Goal: Task Accomplishment & Management: Manage account settings

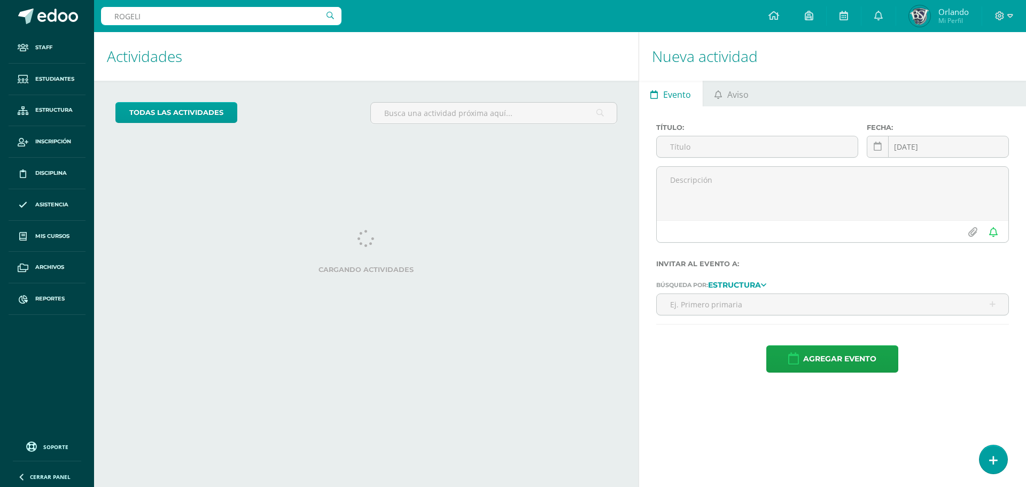
type input "[PERSON_NAME]"
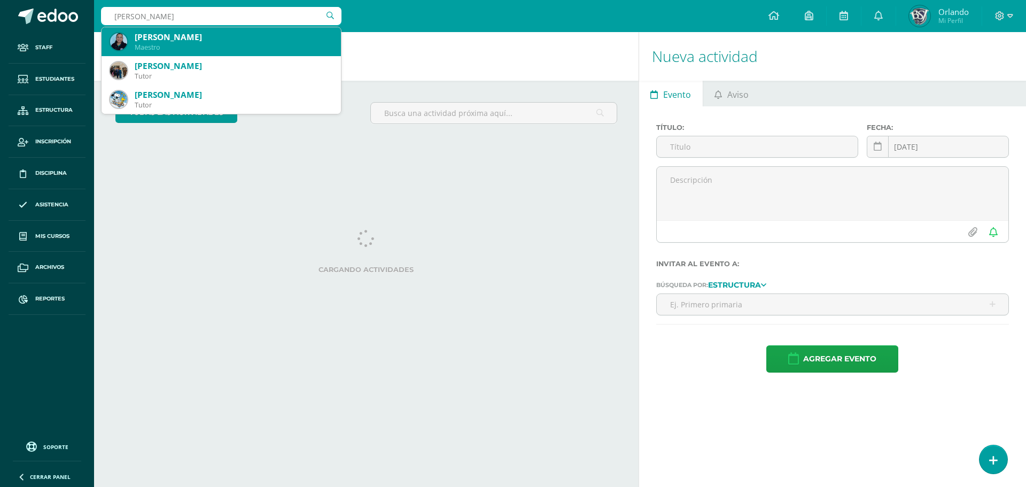
click at [190, 41] on div "Rogelia Martinez" at bounding box center [234, 37] width 198 height 11
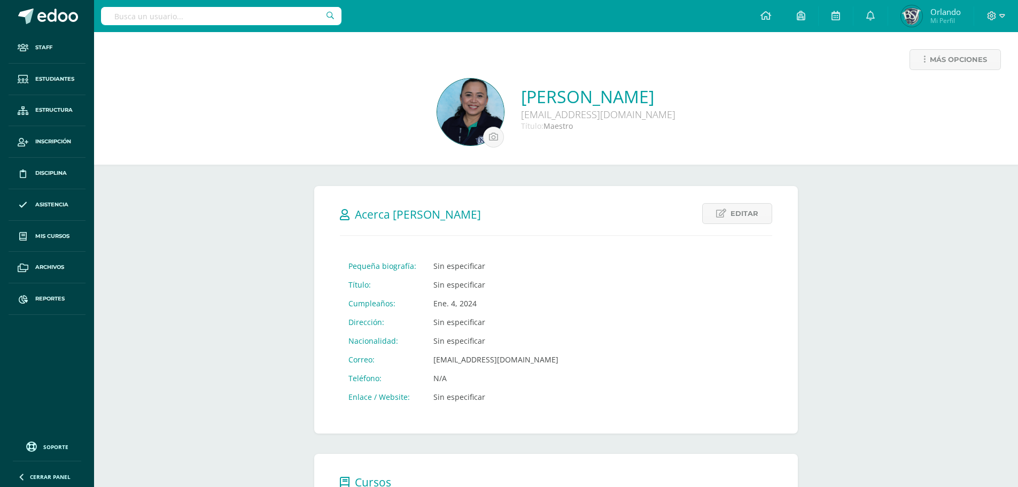
click at [905, 116] on div "Rogelia Martinez rmartinez@bilinguesanjuan.edu.gt Título: Maestro" at bounding box center [556, 113] width 907 height 69
click at [924, 61] on icon at bounding box center [925, 59] width 2 height 9
click at [932, 95] on link "Generar contraseña" at bounding box center [935, 94] width 110 height 17
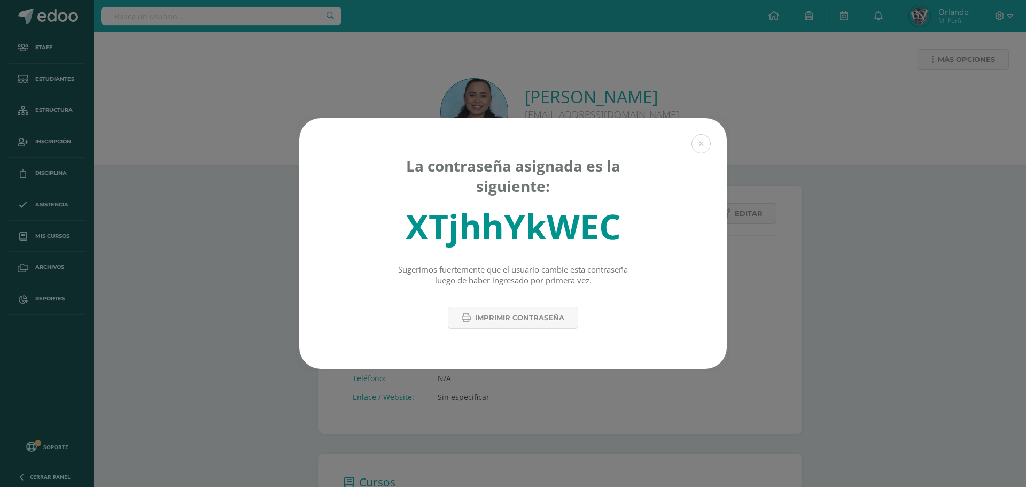
click at [581, 231] on div "XTjhhYkWEC" at bounding box center [513, 226] width 215 height 47
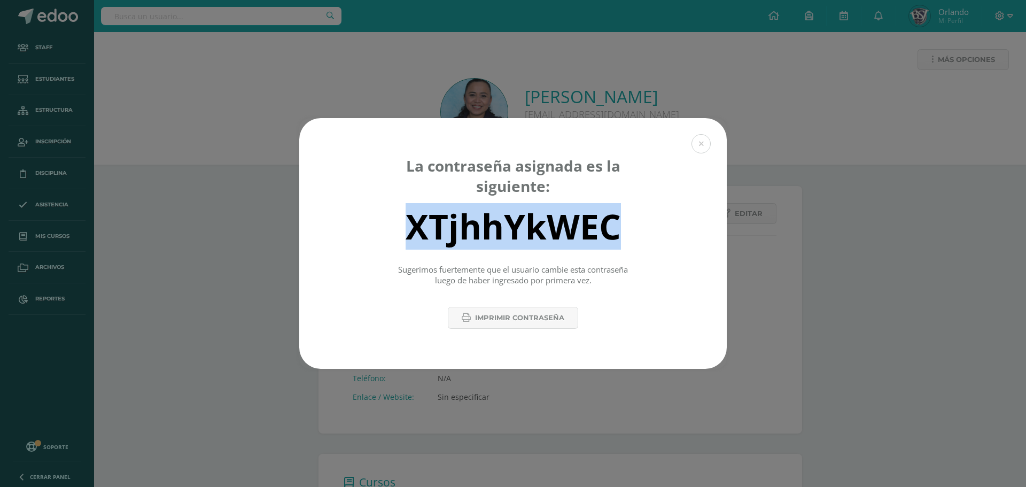
click at [581, 231] on div "XTjhhYkWEC" at bounding box center [513, 226] width 215 height 47
copy div "XTjhhYkWEC"
click at [709, 145] on button at bounding box center [701, 143] width 19 height 19
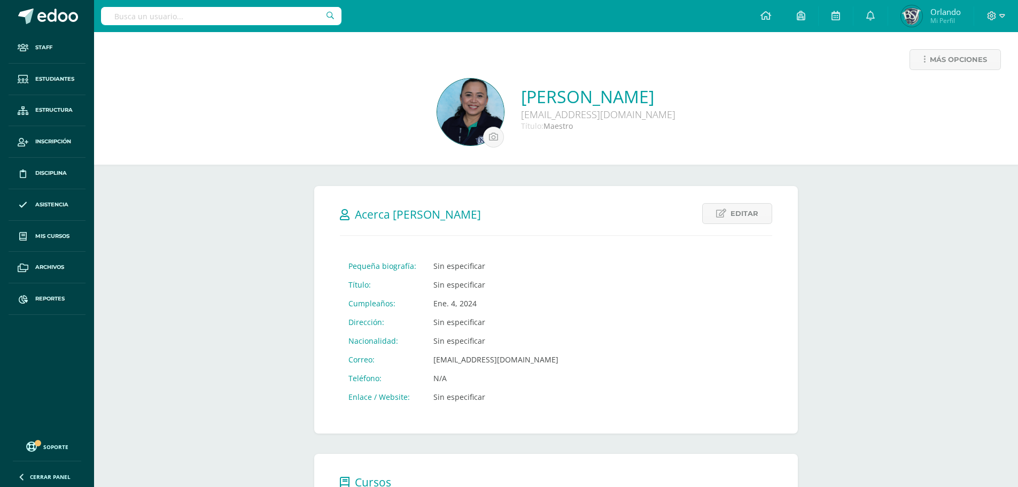
click at [186, 25] on div at bounding box center [221, 16] width 241 height 32
click at [158, 20] on input "text" at bounding box center [221, 16] width 241 height 18
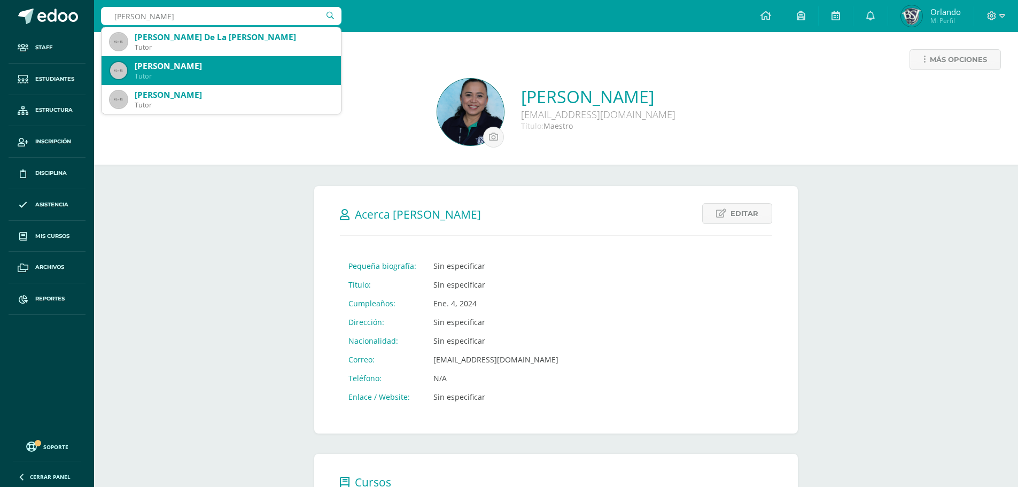
type input "Maria jose alva"
click at [207, 76] on div "Maestro" at bounding box center [234, 76] width 198 height 9
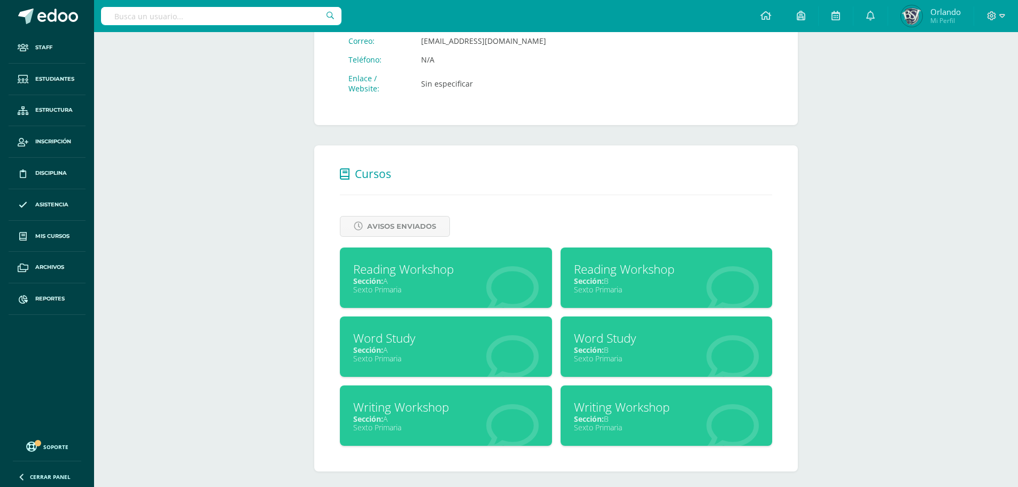
scroll to position [355, 0]
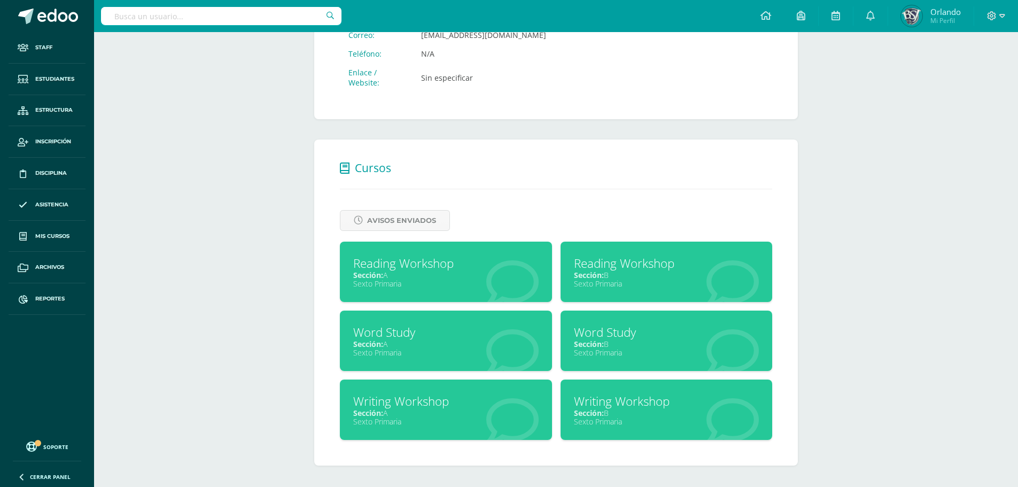
click at [424, 414] on div "Sección: A" at bounding box center [446, 413] width 186 height 10
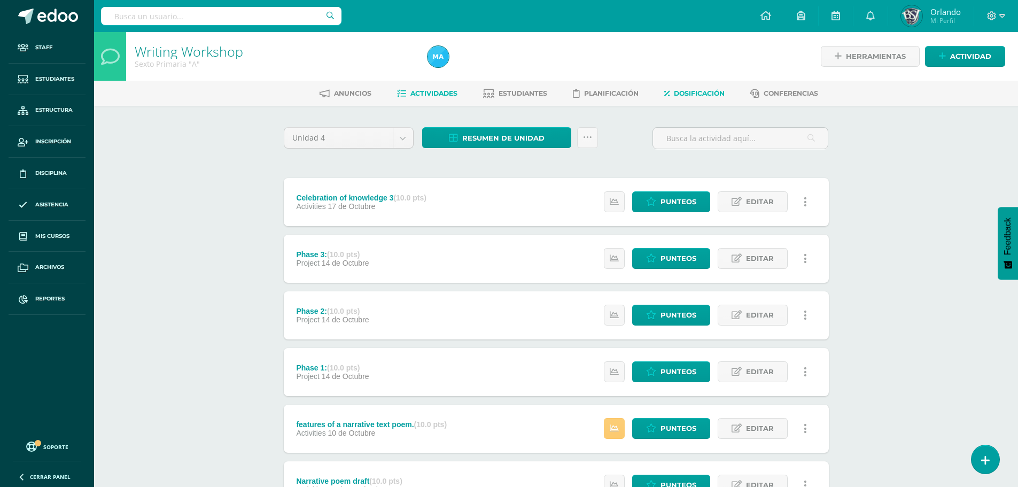
click at [692, 91] on span "Dosificación" at bounding box center [699, 93] width 51 height 8
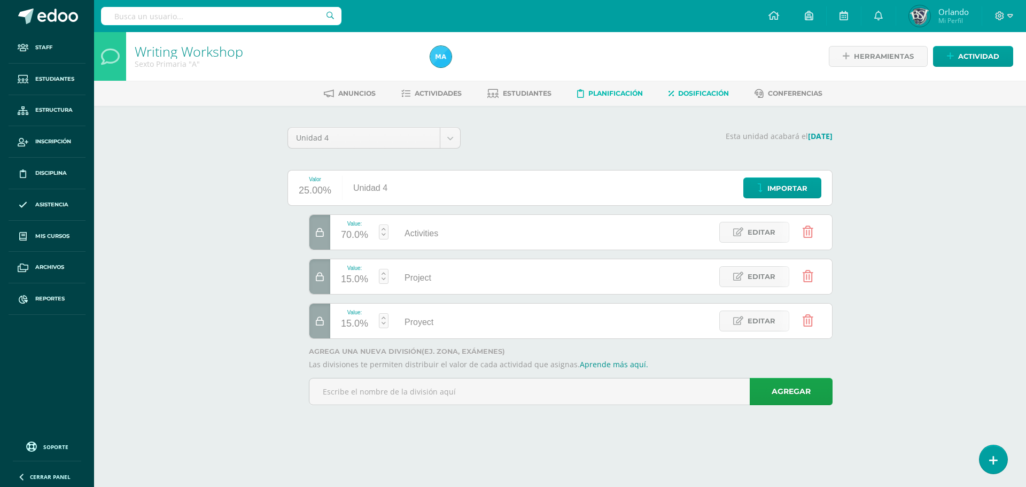
click at [596, 90] on span "Planificación" at bounding box center [616, 93] width 55 height 8
click at [430, 93] on span "Actividades" at bounding box center [438, 93] width 47 height 8
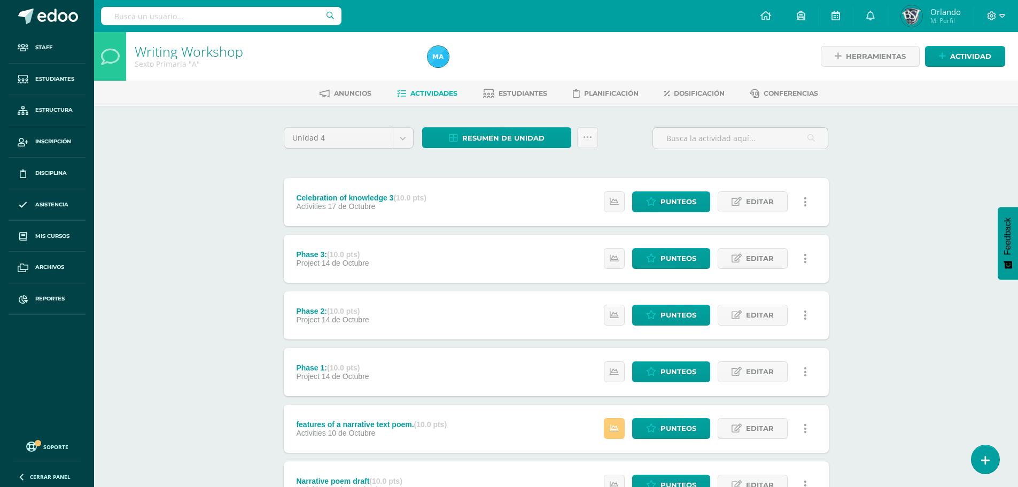
click at [804, 206] on link at bounding box center [805, 201] width 21 height 21
click at [750, 257] on link "Eliminar" at bounding box center [786, 253] width 110 height 17
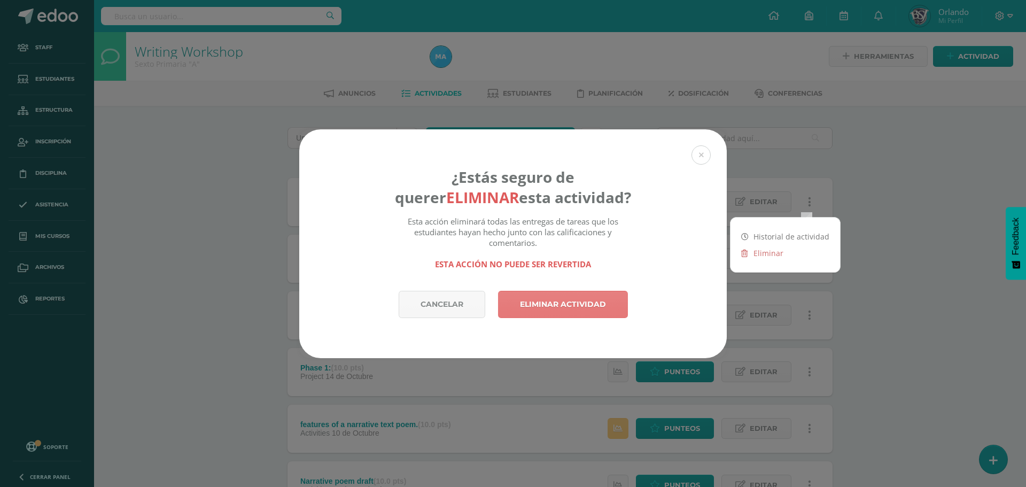
click at [591, 303] on link "Eliminar actividad" at bounding box center [563, 304] width 130 height 27
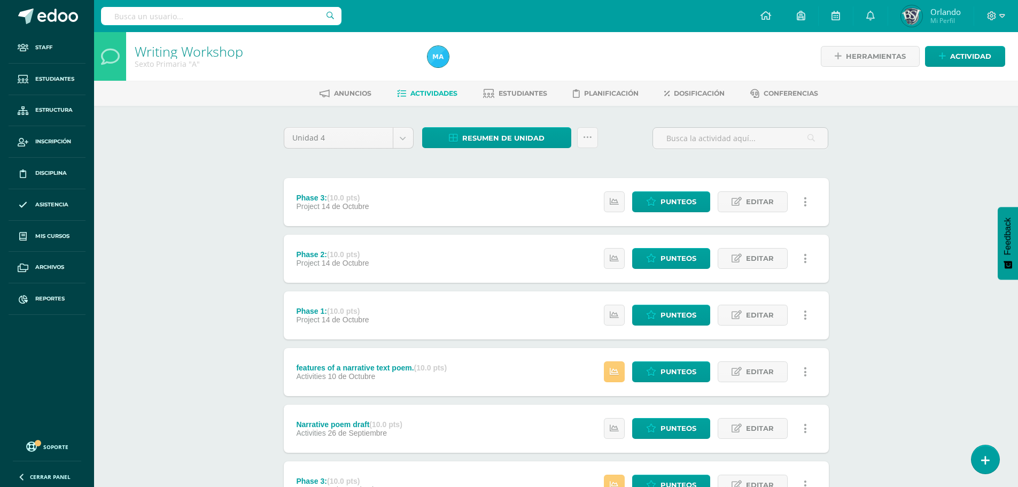
click at [809, 199] on link at bounding box center [805, 201] width 21 height 21
click at [758, 250] on link "Eliminar" at bounding box center [786, 253] width 110 height 17
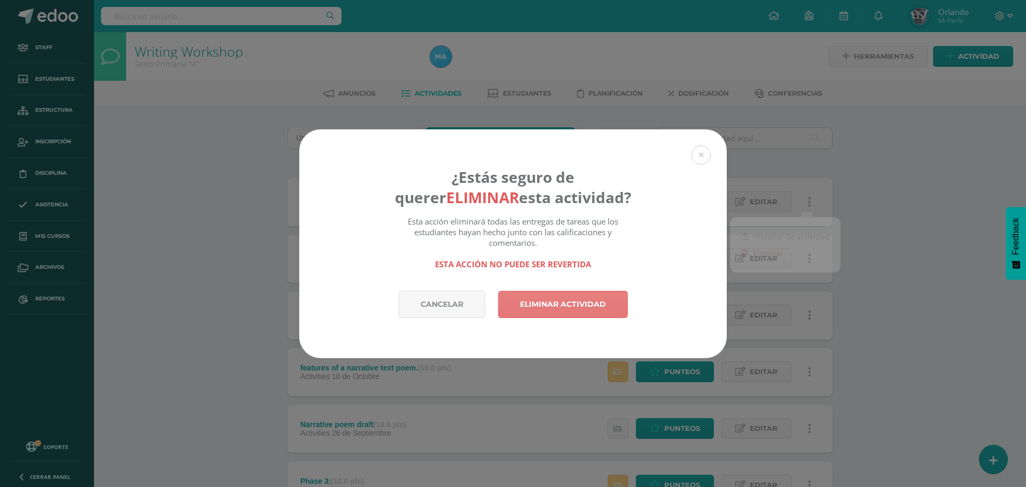
click at [557, 302] on link "Eliminar actividad" at bounding box center [563, 304] width 130 height 27
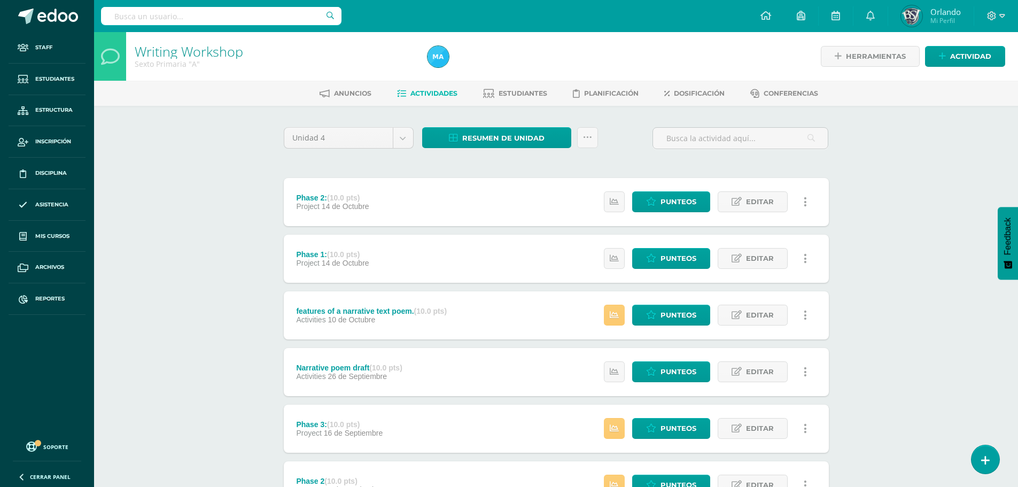
click at [810, 204] on link at bounding box center [805, 201] width 21 height 21
click at [768, 256] on link "Eliminar" at bounding box center [786, 253] width 110 height 17
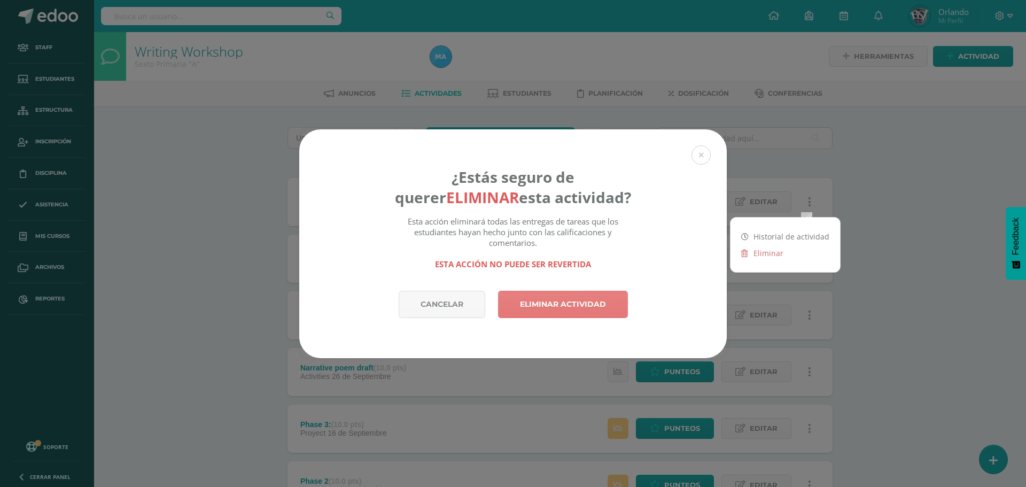
click at [600, 304] on link "Eliminar actividad" at bounding box center [563, 304] width 130 height 27
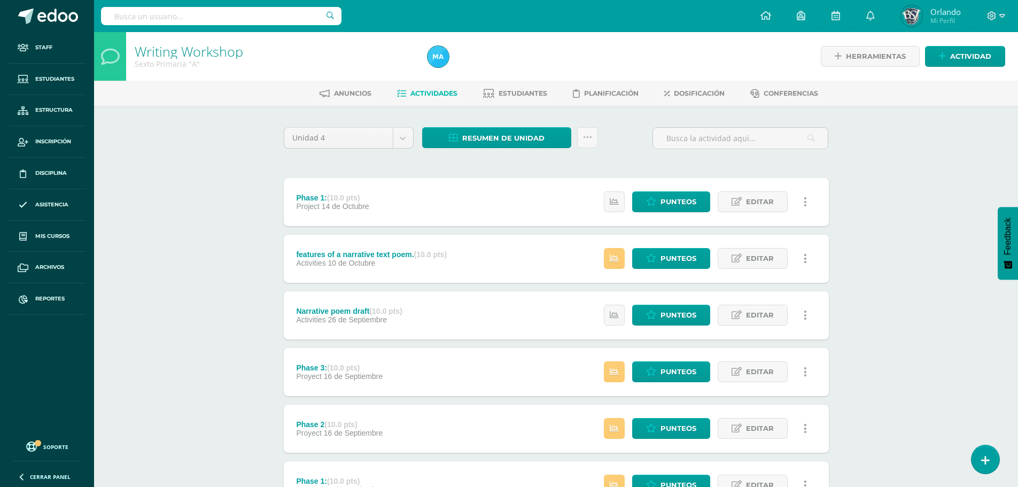
click at [804, 203] on icon at bounding box center [805, 202] width 3 height 12
click at [738, 256] on link "Eliminar" at bounding box center [786, 253] width 110 height 17
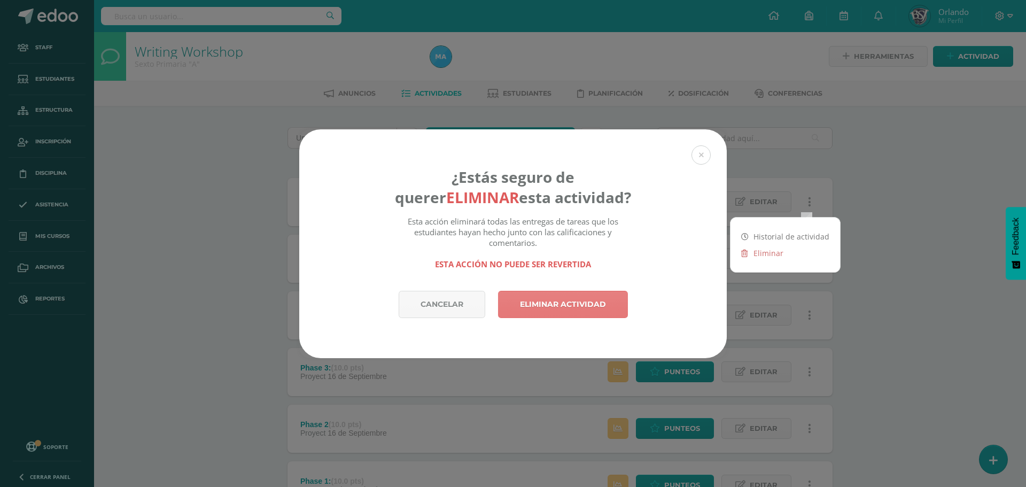
click at [576, 312] on link "Eliminar actividad" at bounding box center [563, 304] width 130 height 27
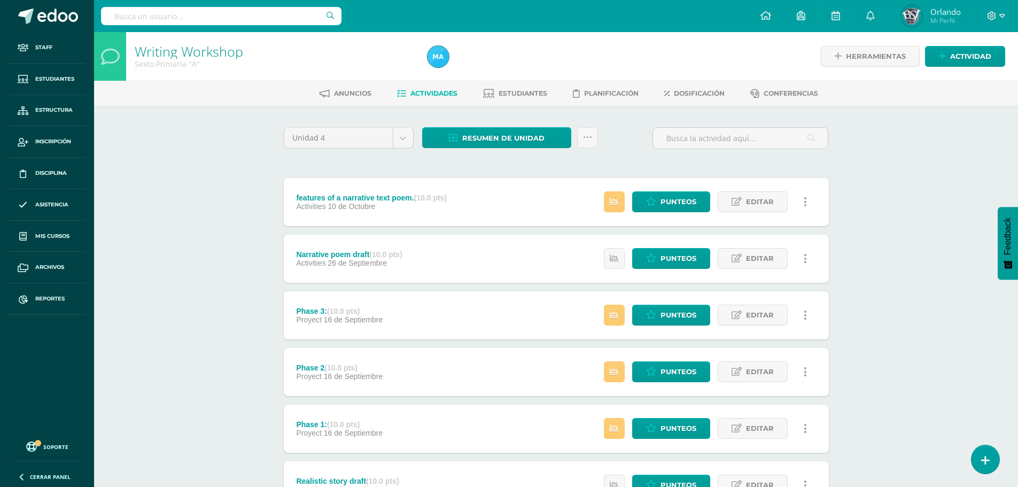
click at [805, 199] on icon at bounding box center [805, 202] width 3 height 12
click at [753, 251] on link "Eliminar" at bounding box center [786, 253] width 110 height 17
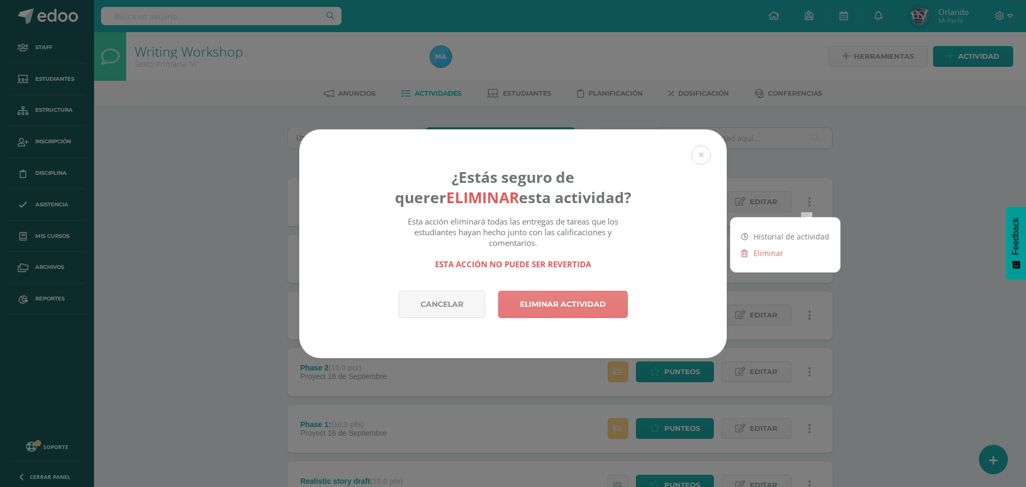
click at [612, 297] on link "Eliminar actividad" at bounding box center [563, 304] width 130 height 27
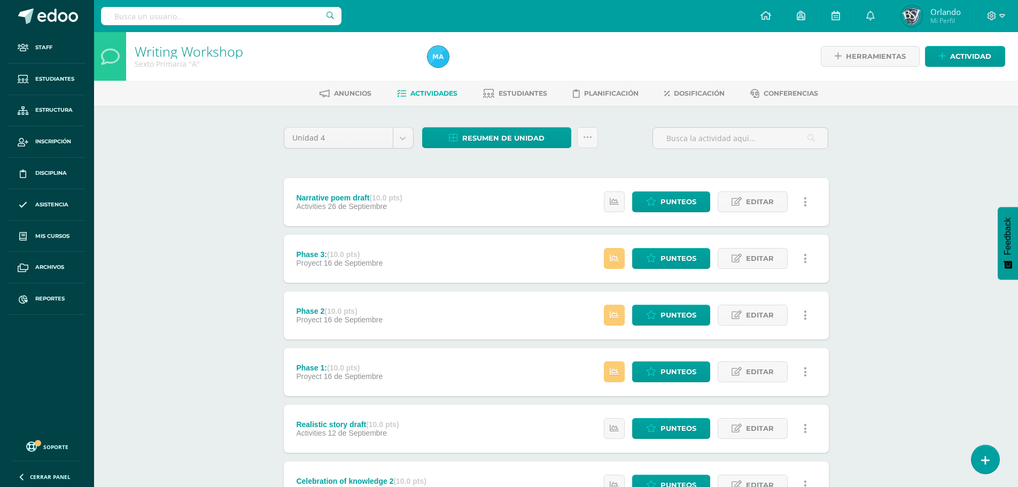
click at [806, 208] on link at bounding box center [805, 201] width 21 height 21
click at [756, 251] on link "Eliminar" at bounding box center [786, 253] width 110 height 17
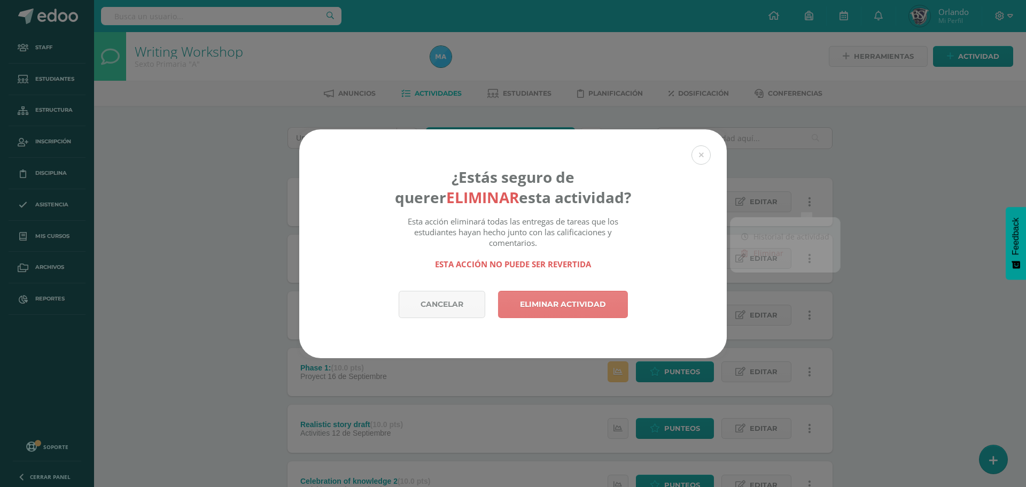
click at [598, 310] on link "Eliminar actividad" at bounding box center [563, 304] width 130 height 27
click at [602, 306] on link "Eliminar actividad" at bounding box center [563, 304] width 130 height 27
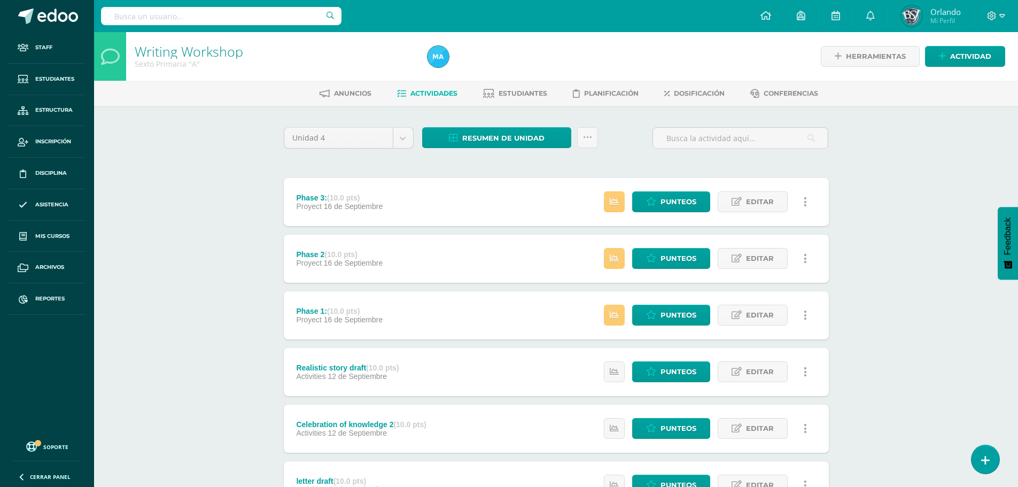
click at [802, 199] on link at bounding box center [805, 201] width 21 height 21
click at [756, 255] on link "Eliminar" at bounding box center [786, 253] width 110 height 17
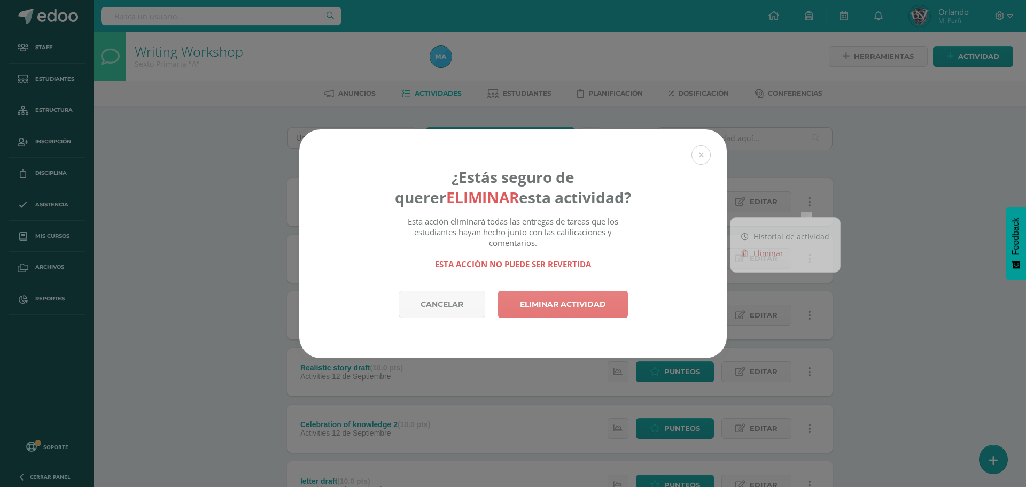
click at [591, 300] on link "Eliminar actividad" at bounding box center [563, 304] width 130 height 27
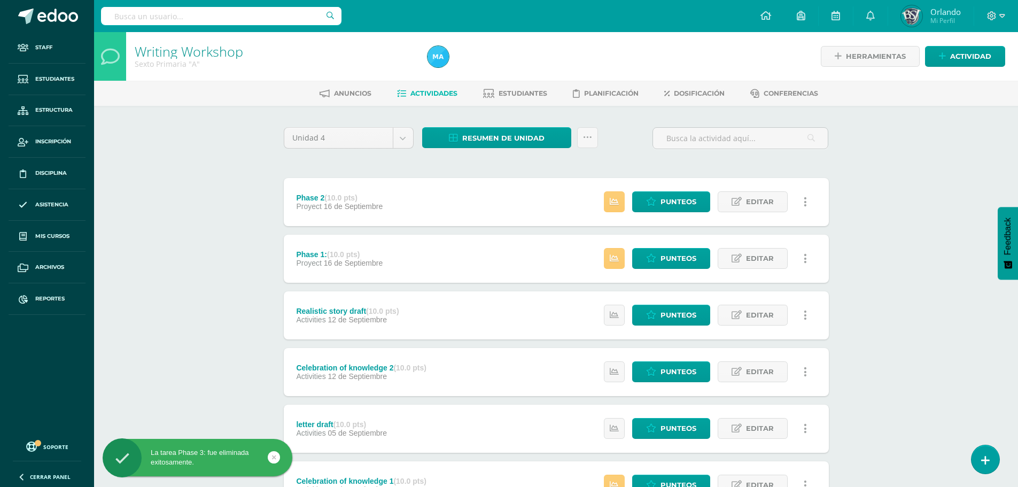
click at [813, 208] on link at bounding box center [805, 201] width 21 height 21
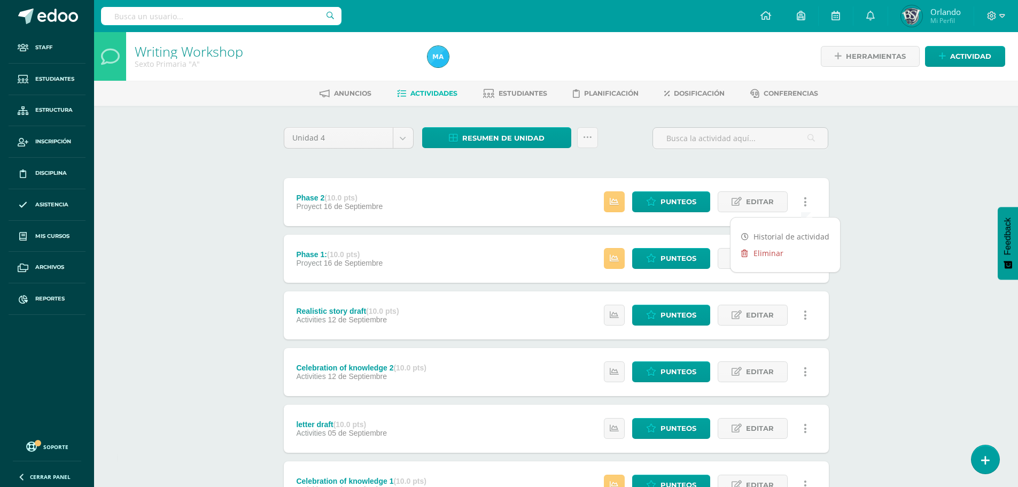
click at [774, 252] on link "Eliminar" at bounding box center [786, 253] width 110 height 17
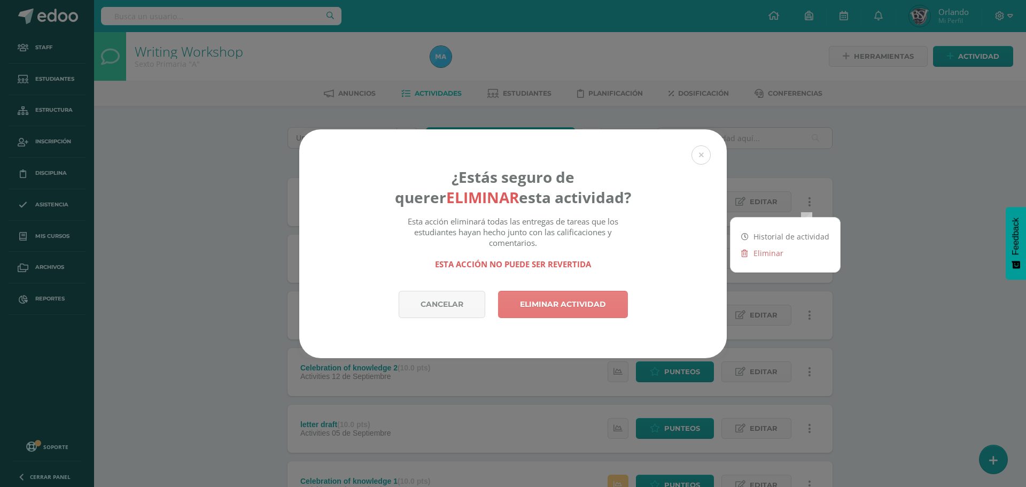
click at [580, 312] on link "Eliminar actividad" at bounding box center [563, 304] width 130 height 27
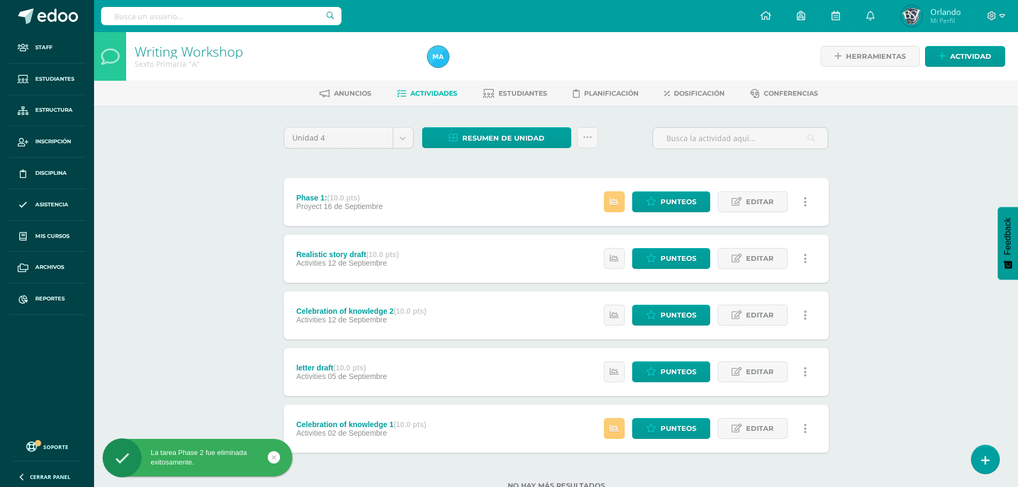
click at [803, 196] on link at bounding box center [805, 201] width 21 height 21
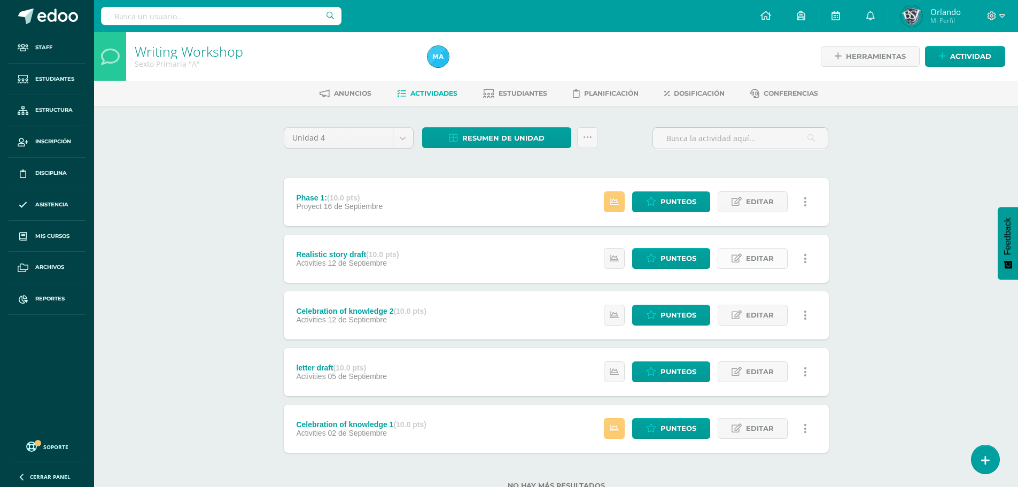
click at [729, 257] on link "Editar" at bounding box center [753, 258] width 70 height 21
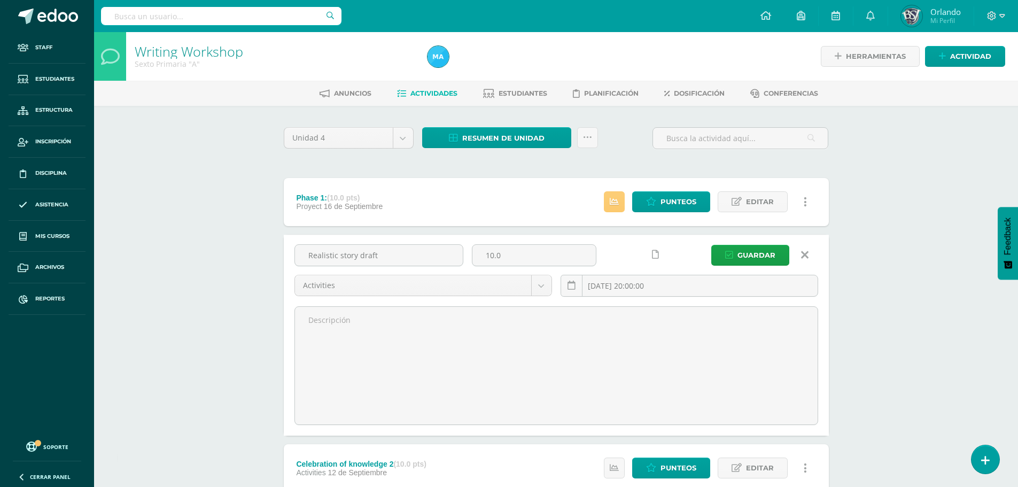
click at [801, 249] on icon at bounding box center [804, 255] width 7 height 12
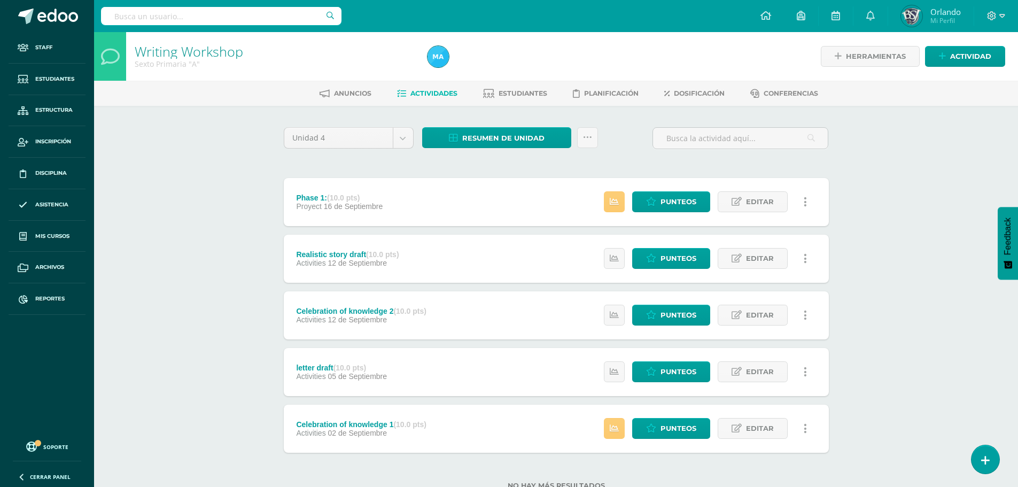
click at [804, 211] on link at bounding box center [805, 201] width 21 height 21
click at [780, 256] on link "Eliminar" at bounding box center [786, 253] width 110 height 17
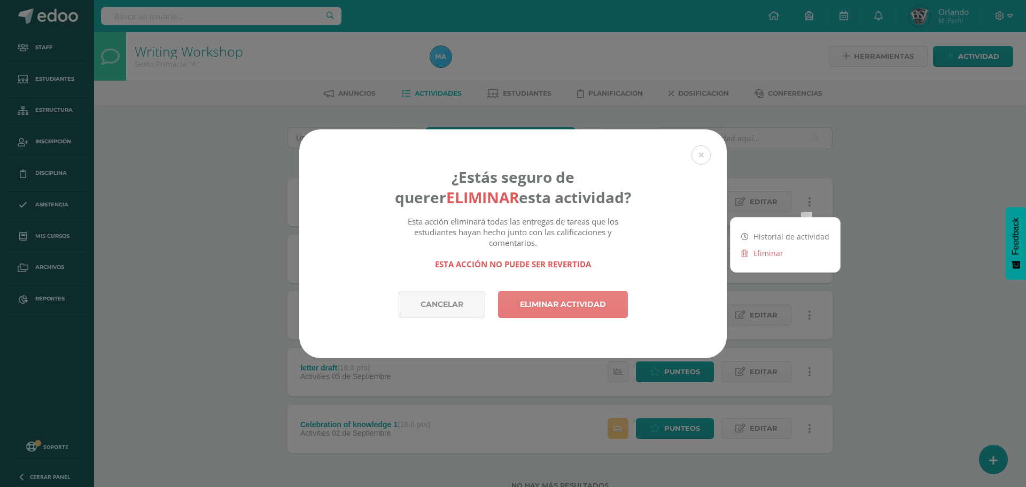
click at [590, 310] on link "Eliminar actividad" at bounding box center [563, 304] width 130 height 27
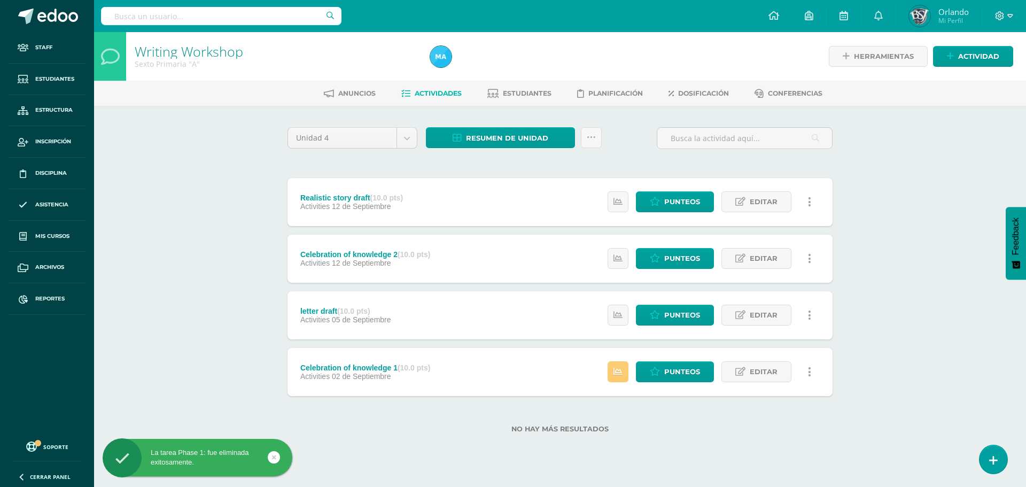
click at [809, 190] on div "Estatus de Actividad: 0 Estudiantes sin calificar 0 Estudiantes con cero Media …" at bounding box center [712, 202] width 241 height 48
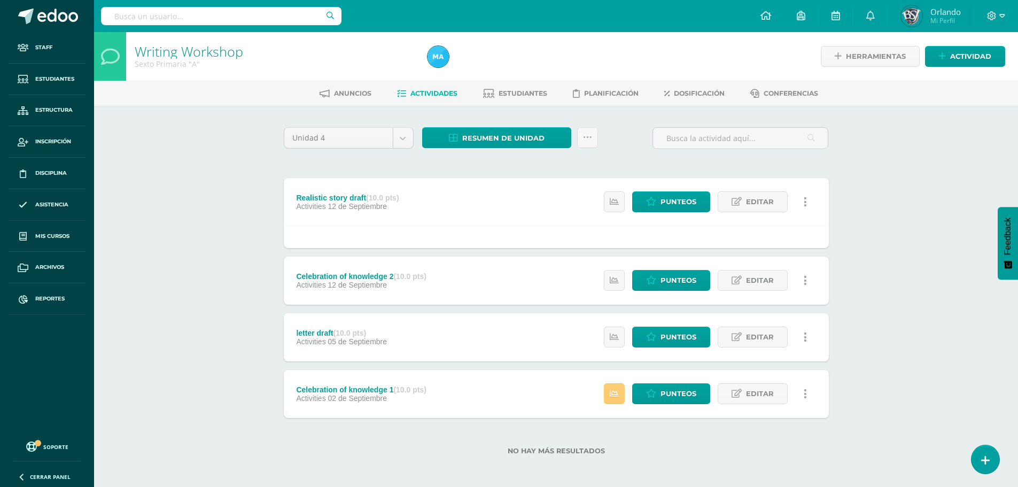
click at [806, 205] on icon at bounding box center [805, 202] width 3 height 12
click at [747, 258] on link "Eliminar" at bounding box center [786, 253] width 110 height 17
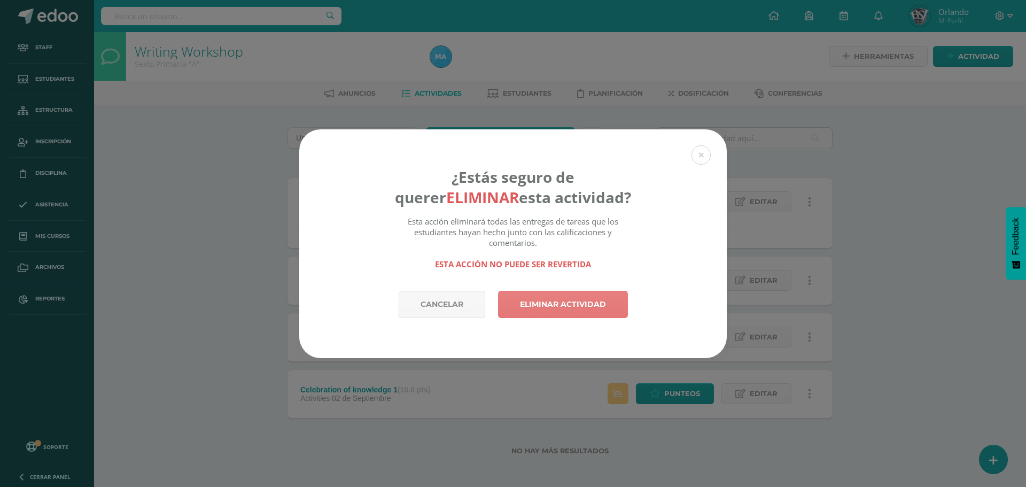
click at [583, 300] on link "Eliminar actividad" at bounding box center [563, 304] width 130 height 27
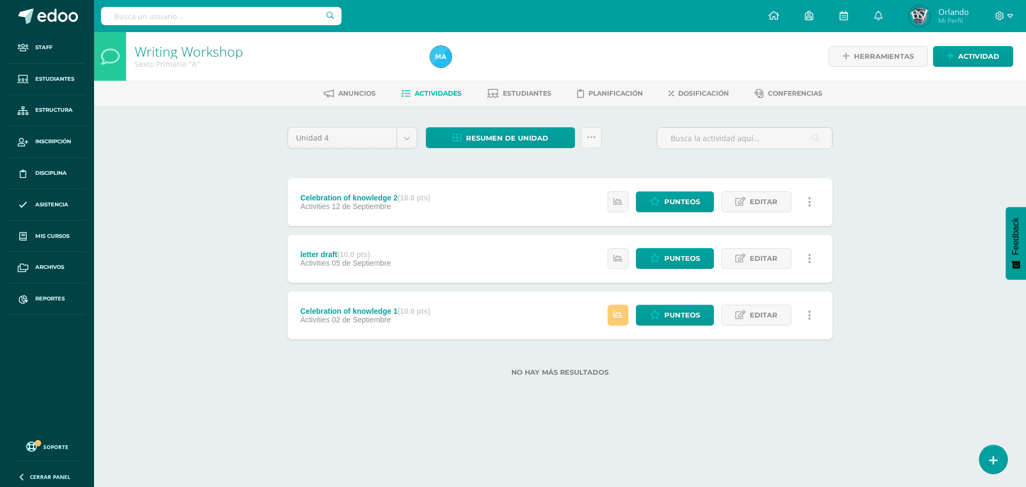
click at [808, 205] on icon at bounding box center [809, 202] width 3 height 12
click at [781, 253] on link "Eliminar" at bounding box center [790, 253] width 110 height 17
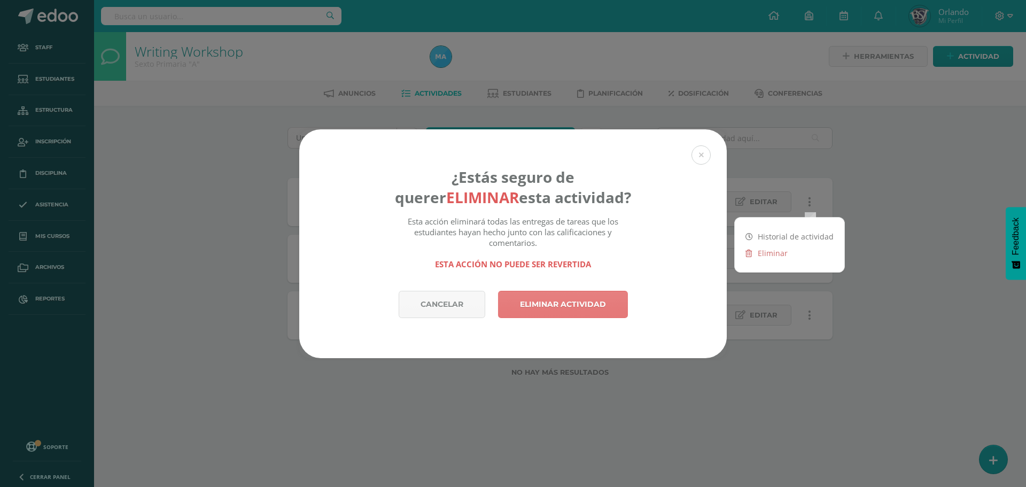
click at [588, 311] on link "Eliminar actividad" at bounding box center [563, 304] width 130 height 27
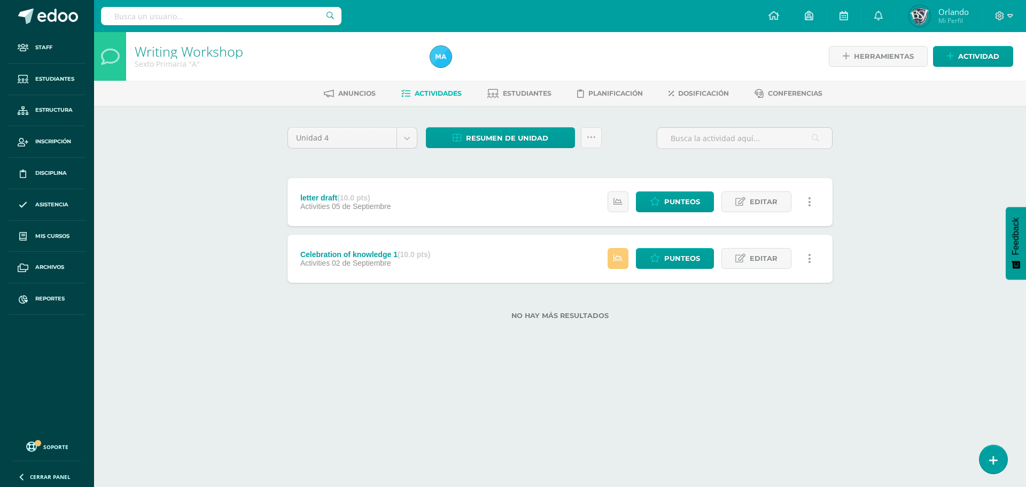
click at [808, 200] on icon at bounding box center [809, 202] width 3 height 12
click at [747, 255] on icon at bounding box center [749, 253] width 6 height 7
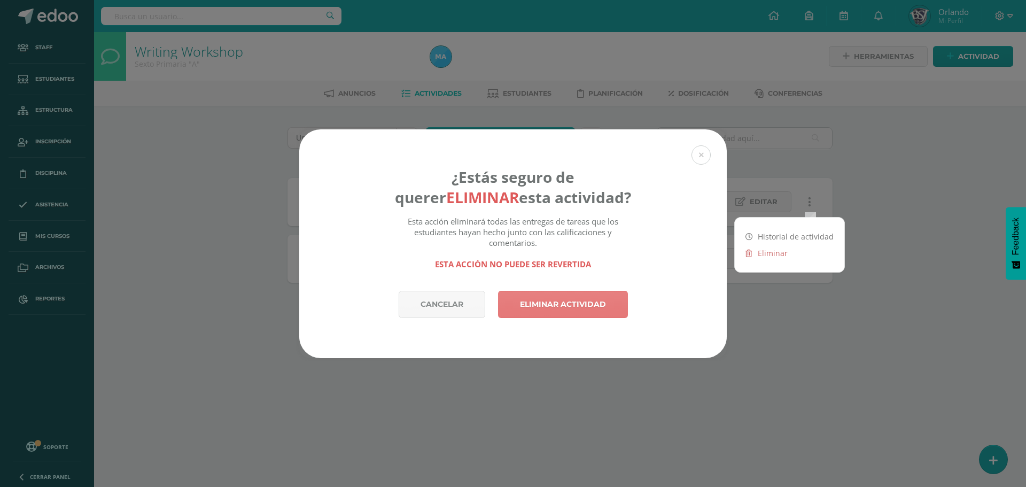
click at [606, 297] on link "Eliminar actividad" at bounding box center [563, 304] width 130 height 27
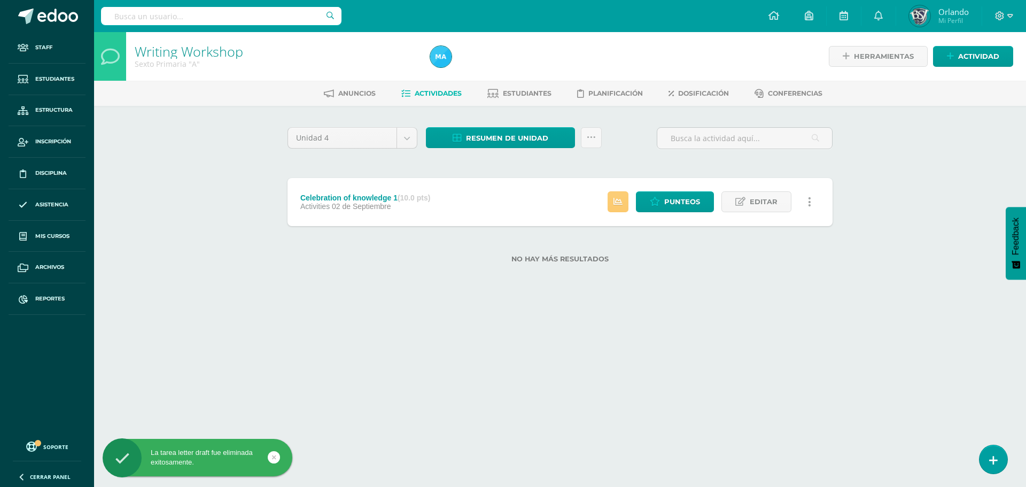
click at [804, 204] on link at bounding box center [809, 201] width 21 height 21
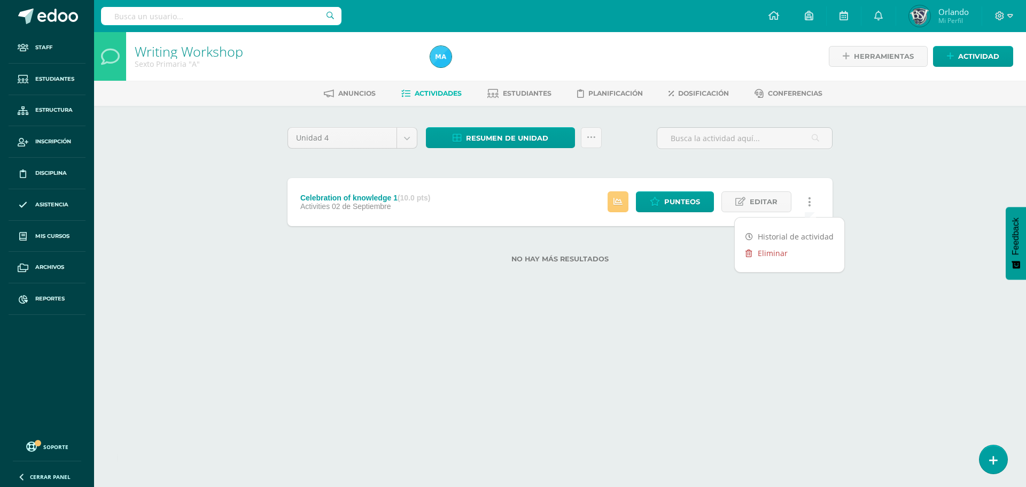
click at [754, 251] on link "Eliminar" at bounding box center [790, 253] width 110 height 17
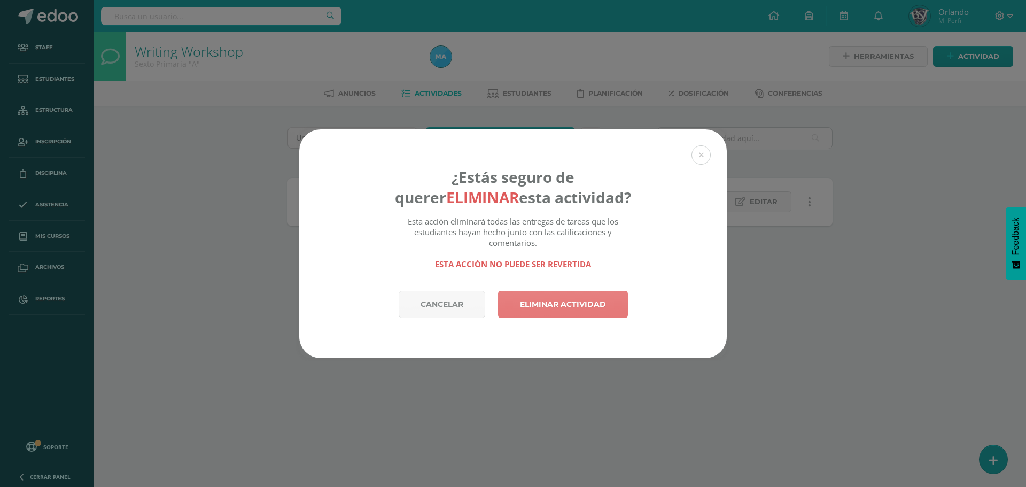
click at [597, 304] on link "Eliminar actividad" at bounding box center [563, 304] width 130 height 27
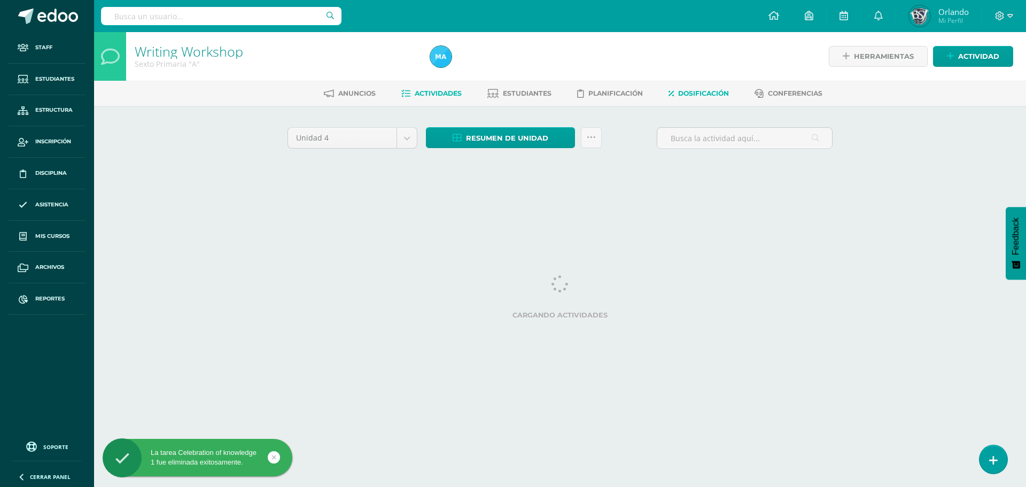
click at [688, 90] on span "Dosificación" at bounding box center [703, 93] width 51 height 8
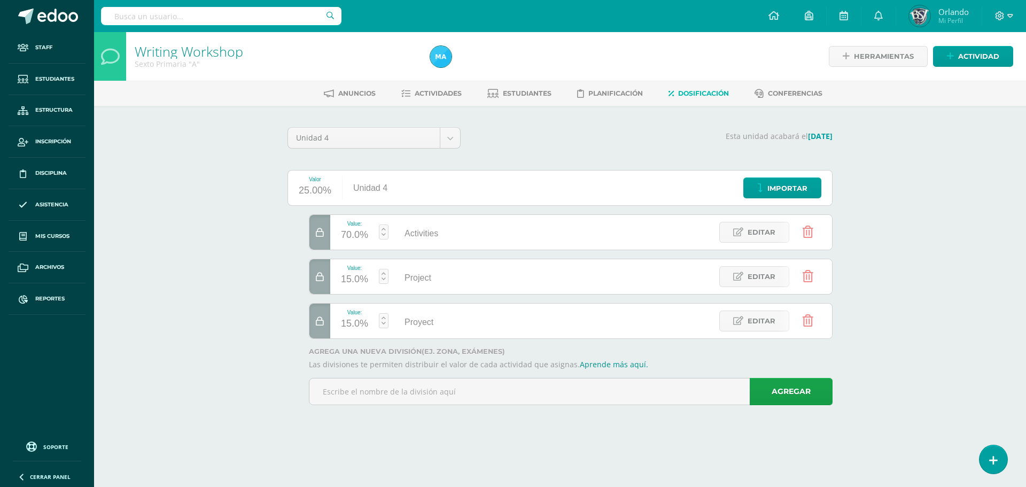
click at [810, 229] on icon at bounding box center [808, 232] width 11 height 12
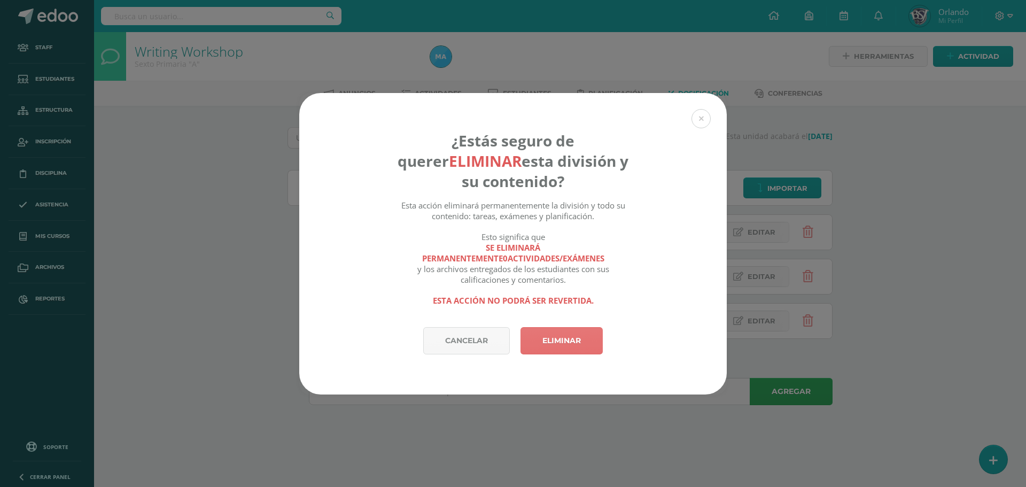
click at [568, 335] on link "Eliminar" at bounding box center [562, 340] width 82 height 27
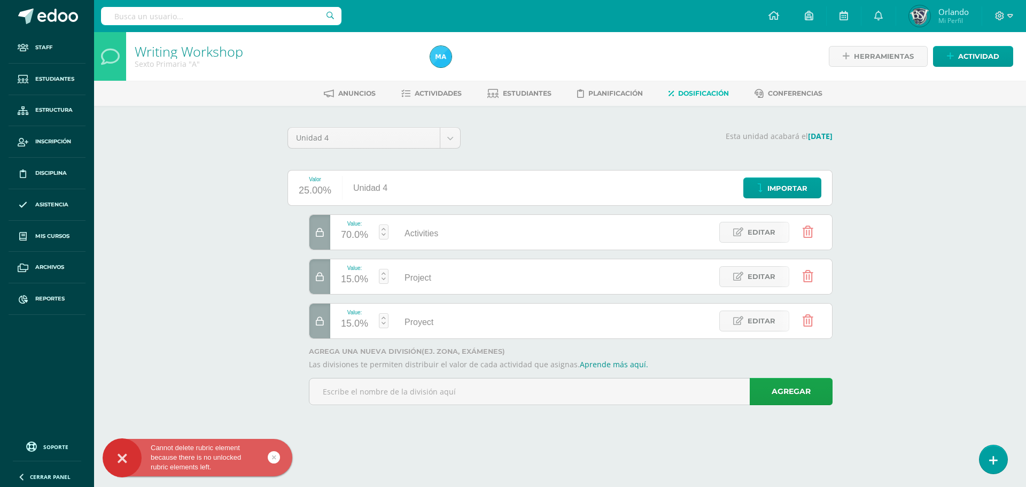
drag, startPoint x: 318, startPoint y: 227, endPoint x: 358, endPoint y: 235, distance: 40.5
click at [319, 227] on div at bounding box center [320, 232] width 21 height 35
click at [815, 235] on link at bounding box center [807, 232] width 27 height 27
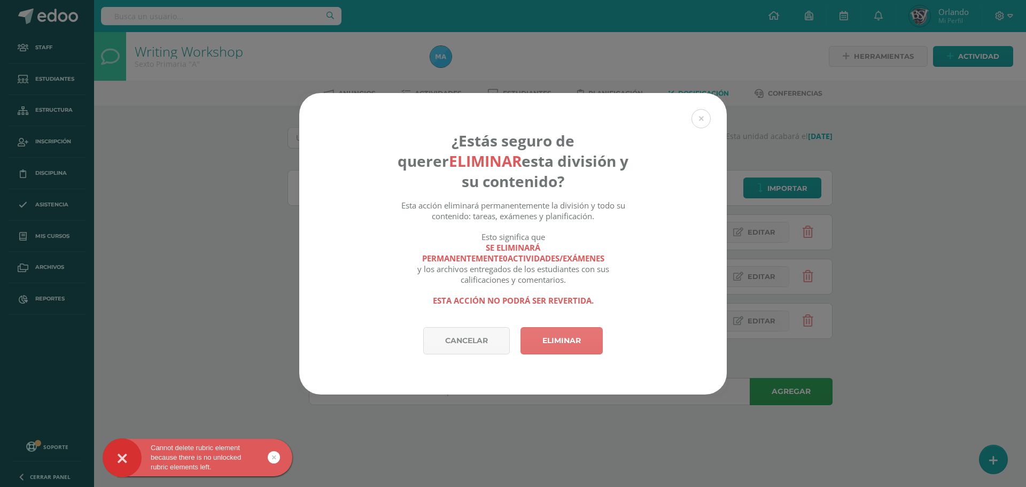
click at [561, 347] on link "Eliminar" at bounding box center [562, 340] width 82 height 27
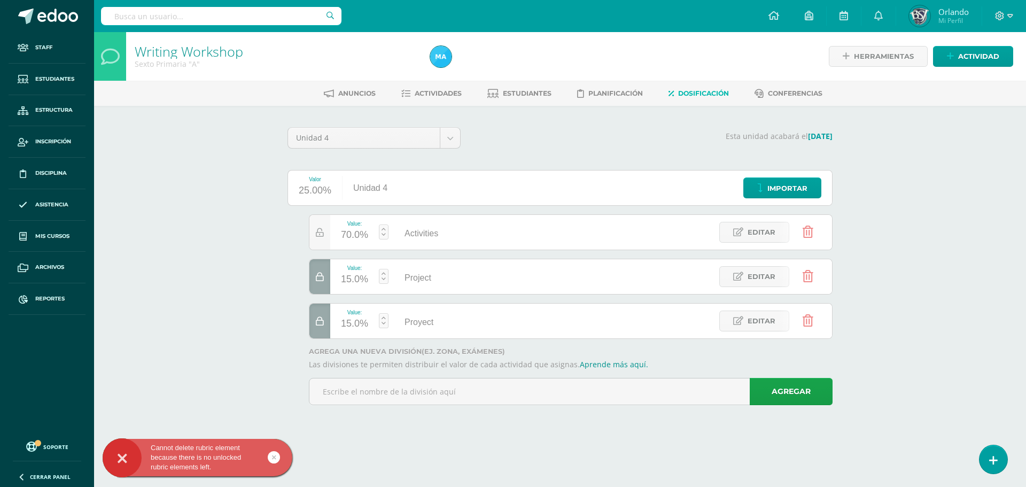
click at [322, 275] on icon at bounding box center [320, 277] width 8 height 9
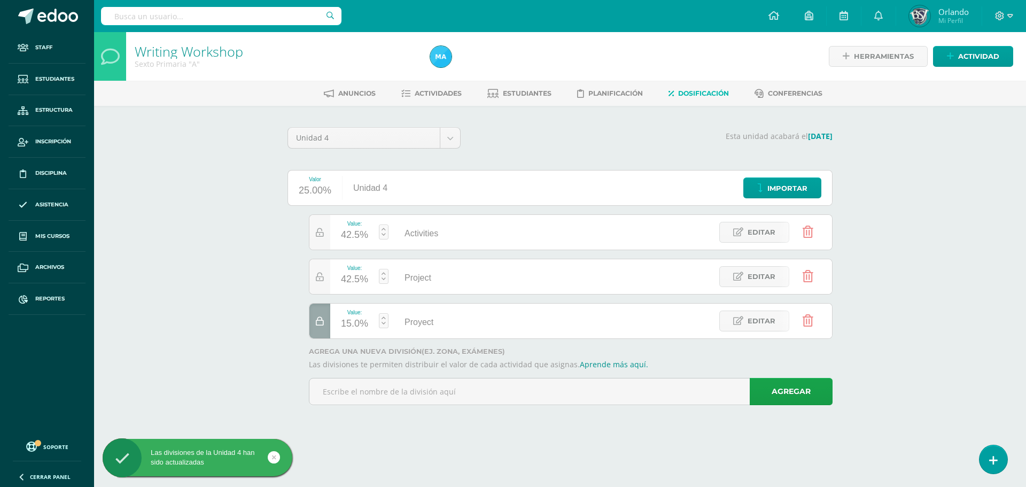
click at [812, 234] on icon at bounding box center [808, 232] width 11 height 12
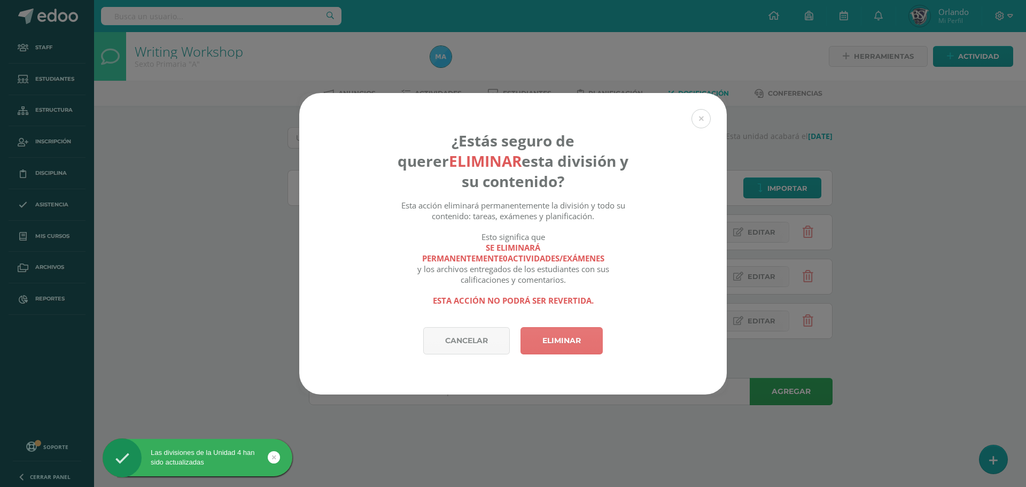
click at [591, 342] on link "Eliminar" at bounding box center [562, 340] width 82 height 27
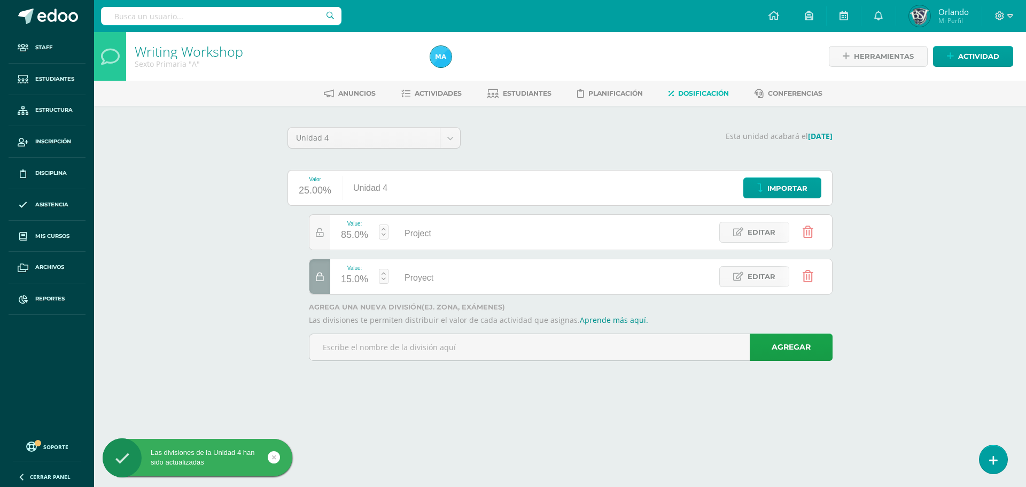
click at [315, 279] on div at bounding box center [320, 276] width 21 height 35
click at [816, 287] on link at bounding box center [807, 276] width 27 height 27
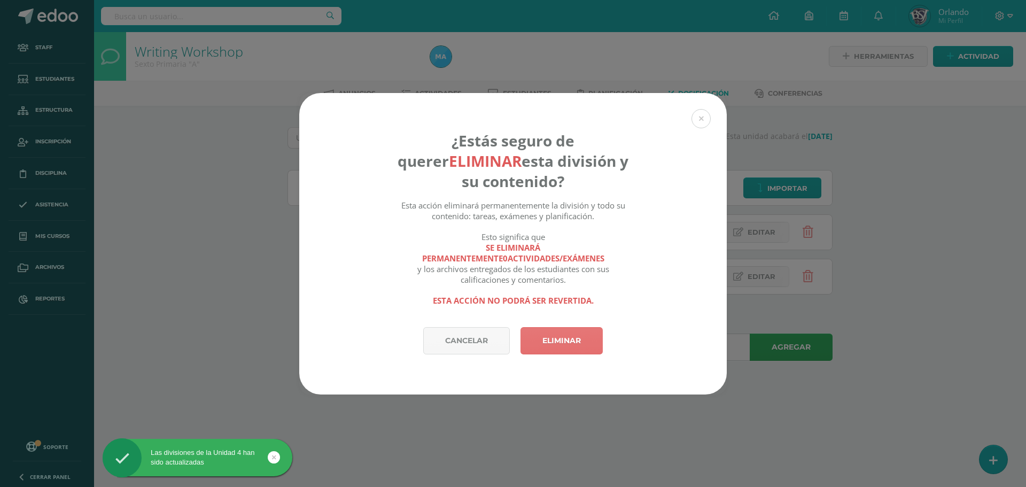
click at [549, 352] on link "Eliminar" at bounding box center [562, 340] width 82 height 27
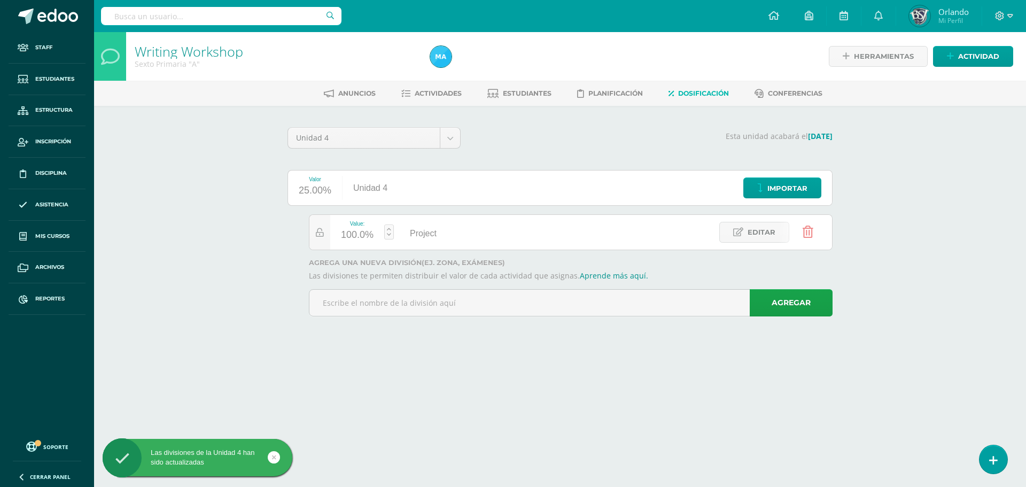
click at [810, 229] on icon at bounding box center [808, 232] width 11 height 12
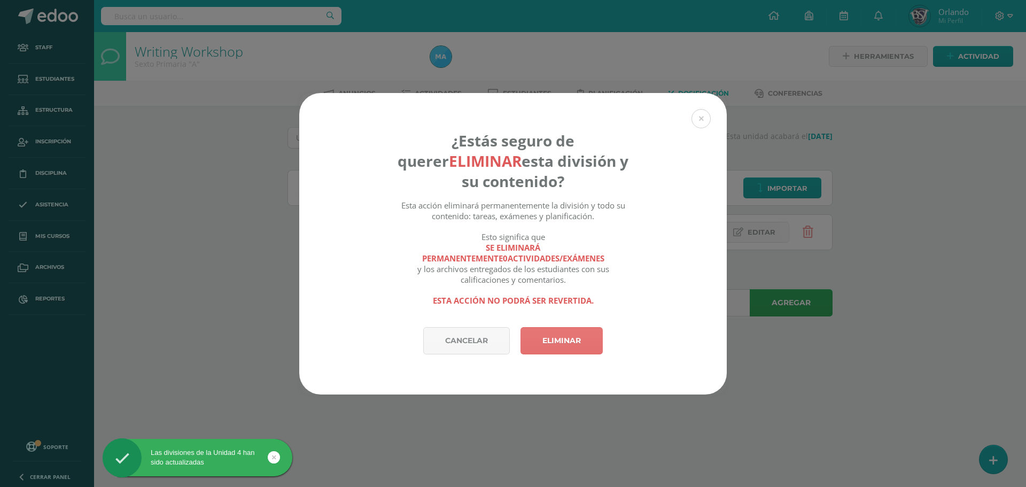
click at [571, 345] on link "Eliminar" at bounding box center [562, 340] width 82 height 27
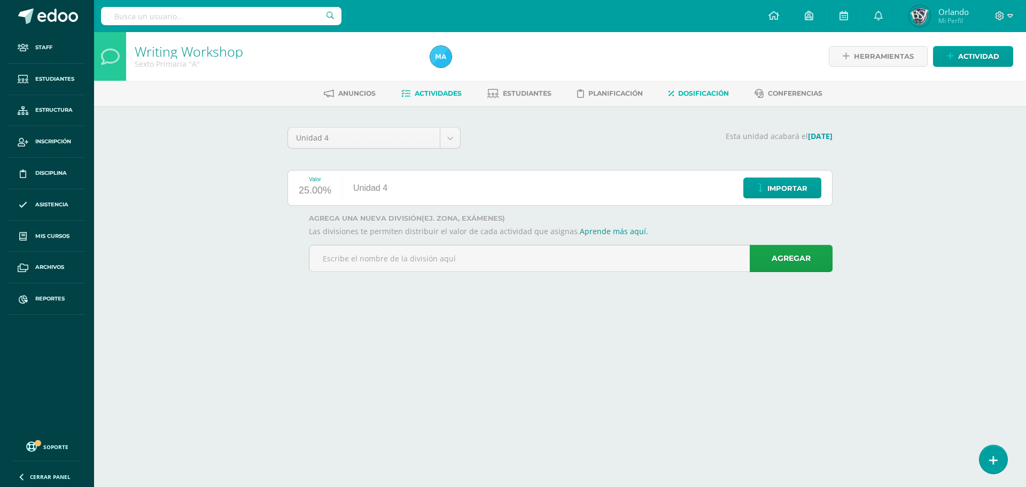
click at [415, 97] on span "Actividades" at bounding box center [438, 93] width 47 height 8
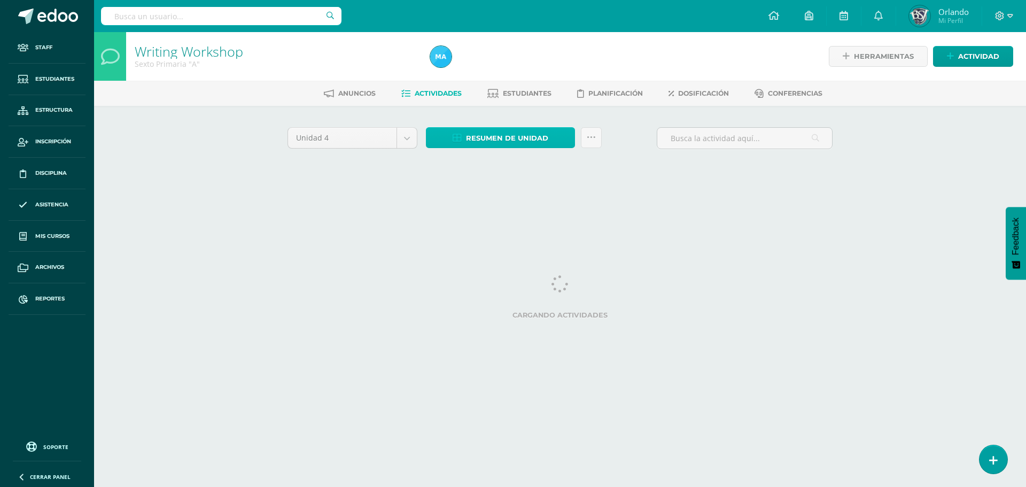
click at [491, 142] on span "Resumen de unidad" at bounding box center [507, 138] width 82 height 20
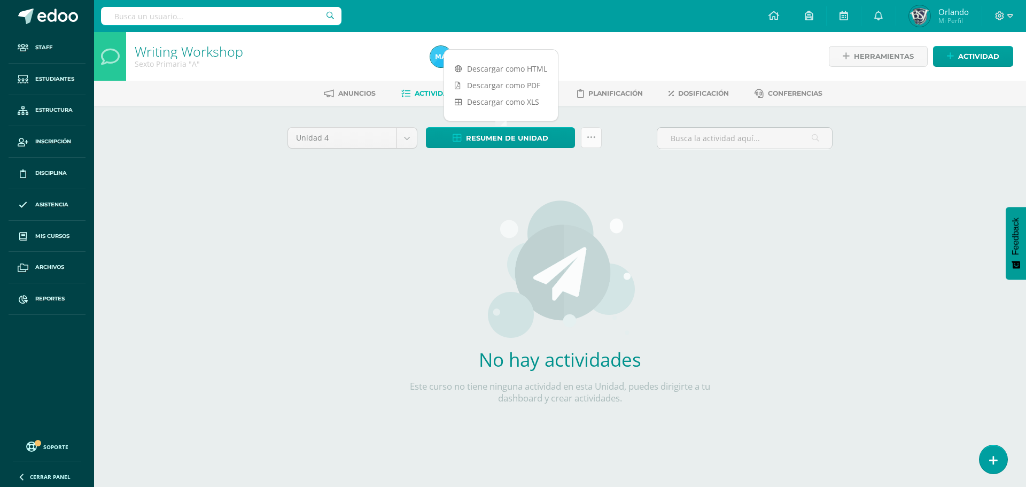
click at [586, 136] on link at bounding box center [591, 137] width 21 height 21
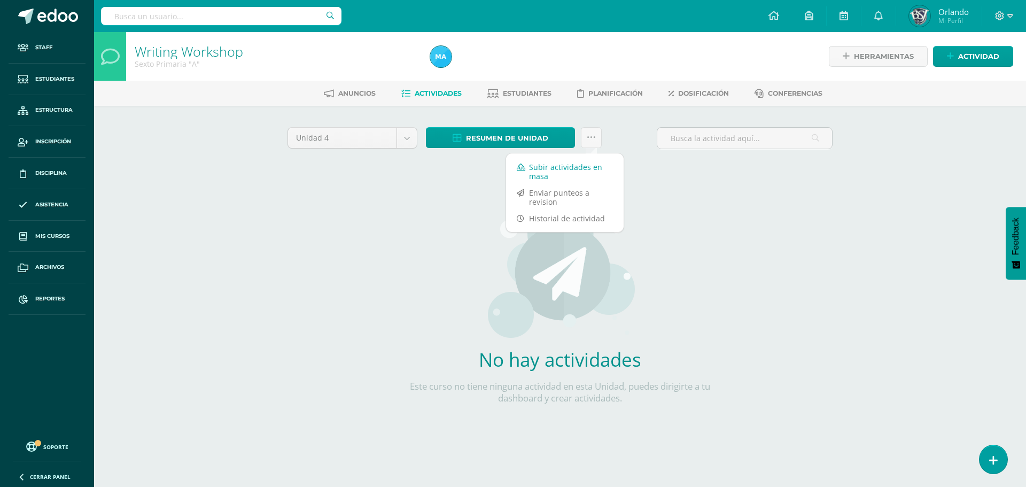
click at [544, 169] on link "Subir actividades en masa" at bounding box center [565, 172] width 118 height 26
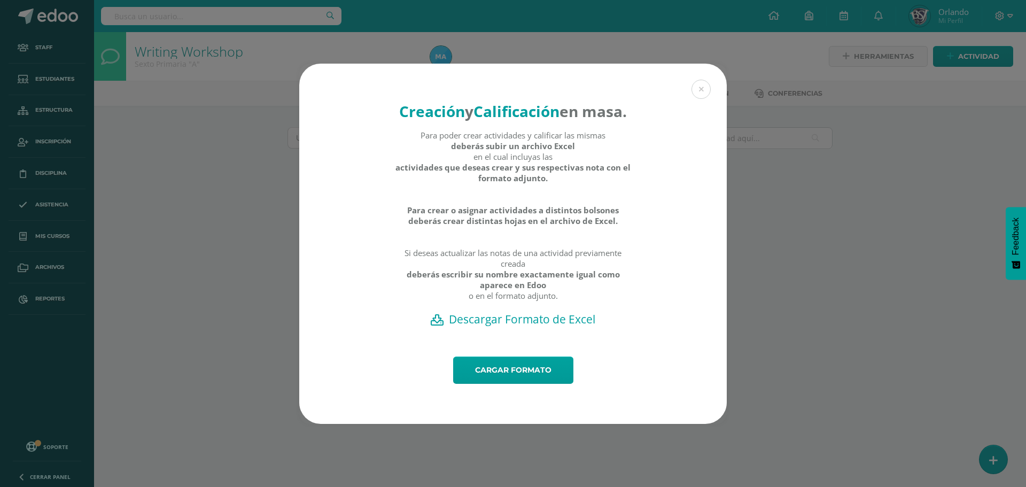
click at [510, 327] on h2 "Descargar Formato de Excel" at bounding box center [513, 319] width 390 height 15
click at [530, 383] on link "Cargar formato" at bounding box center [513, 370] width 120 height 27
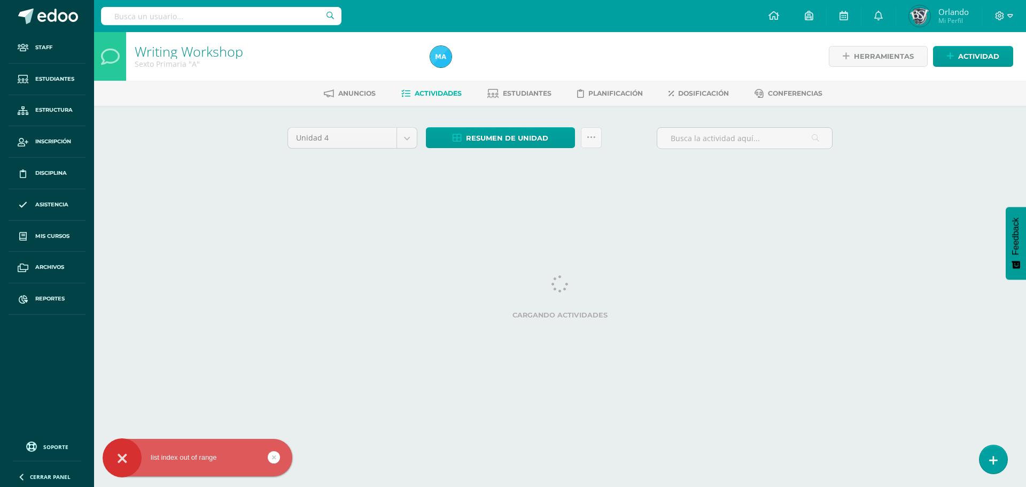
click at [277, 457] on link at bounding box center [274, 457] width 12 height 12
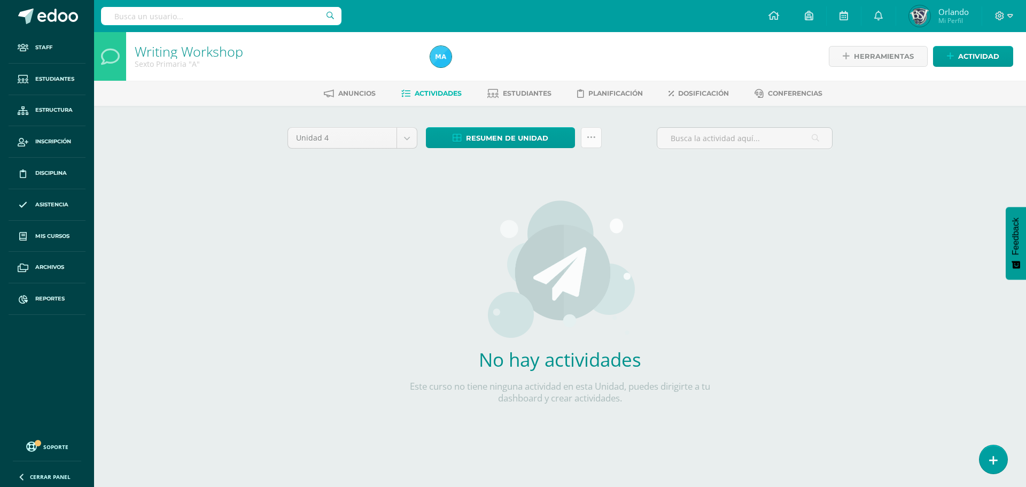
click at [599, 142] on link at bounding box center [591, 137] width 21 height 21
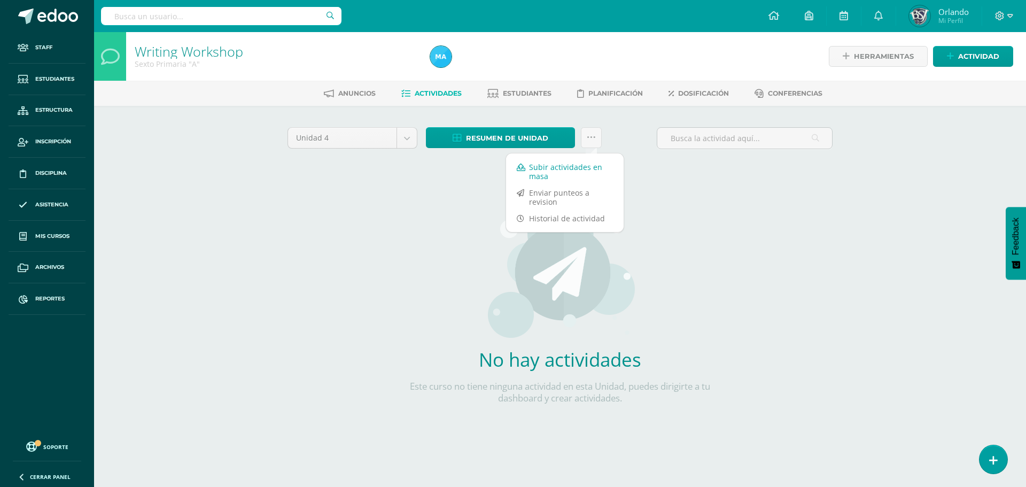
click at [541, 171] on link "Subir actividades en masa" at bounding box center [565, 172] width 118 height 26
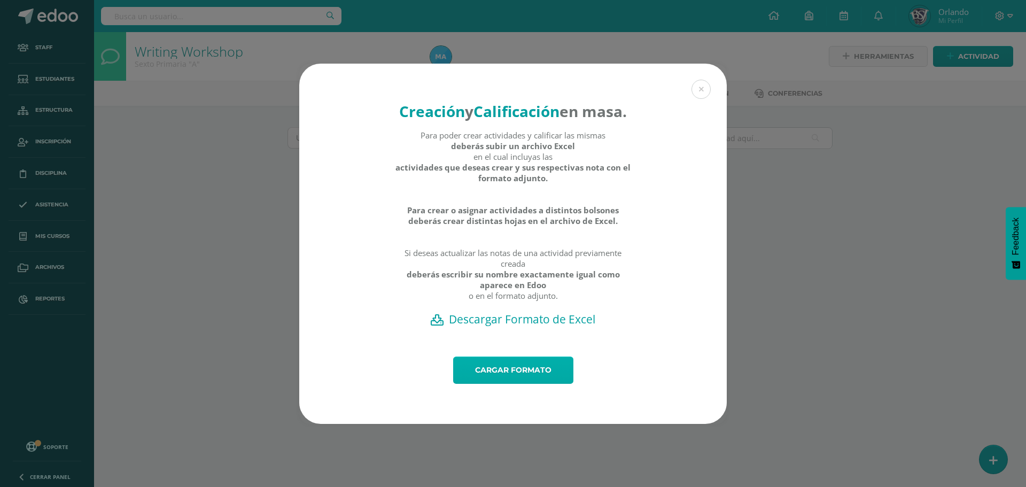
click at [517, 382] on link "Cargar formato" at bounding box center [513, 370] width 120 height 27
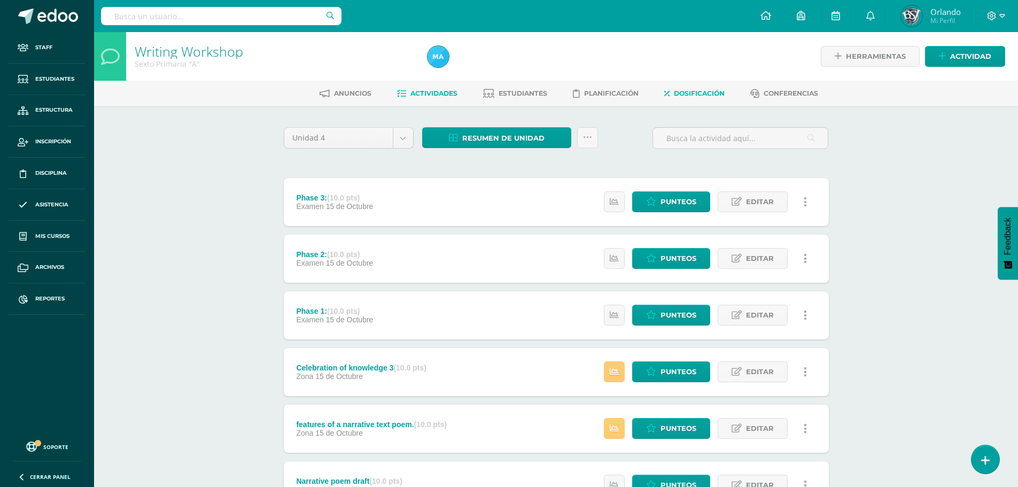
click at [698, 89] on span "Dosificación" at bounding box center [699, 93] width 51 height 8
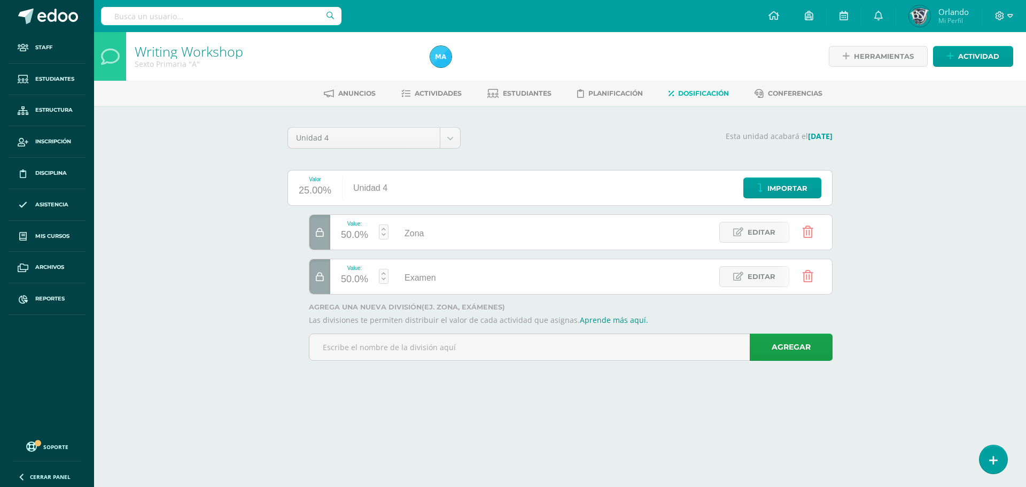
click at [322, 237] on div at bounding box center [320, 232] width 21 height 35
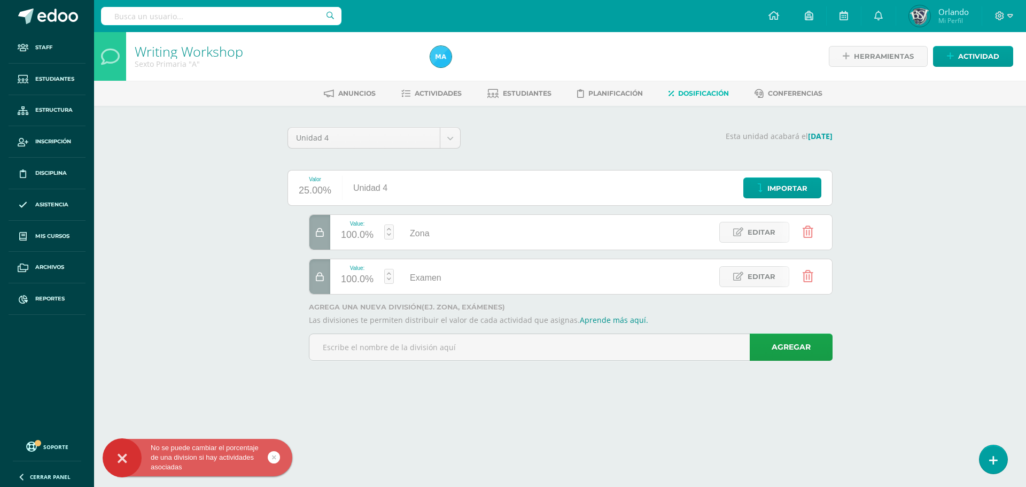
click at [328, 240] on div at bounding box center [320, 232] width 21 height 35
drag, startPoint x: 340, startPoint y: 292, endPoint x: 321, endPoint y: 281, distance: 21.8
click at [338, 292] on div "Value: 100.0%" at bounding box center [357, 276] width 54 height 35
click at [321, 281] on icon at bounding box center [320, 277] width 8 height 9
click at [304, 222] on div "Value: 100.0% Zona Zona Editar Value: 100.0% Examen Examen Editar" at bounding box center [560, 254] width 545 height 80
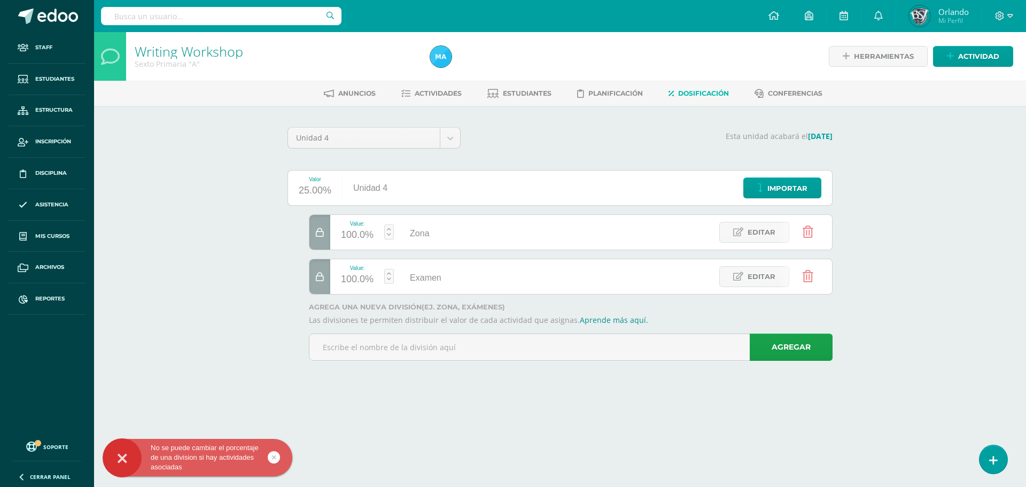
click at [313, 227] on div at bounding box center [320, 232] width 21 height 35
click at [360, 242] on div "100.0%" at bounding box center [357, 235] width 33 height 17
drag, startPoint x: 320, startPoint y: 232, endPoint x: 313, endPoint y: 233, distance: 6.5
click at [319, 232] on icon at bounding box center [320, 232] width 8 height 9
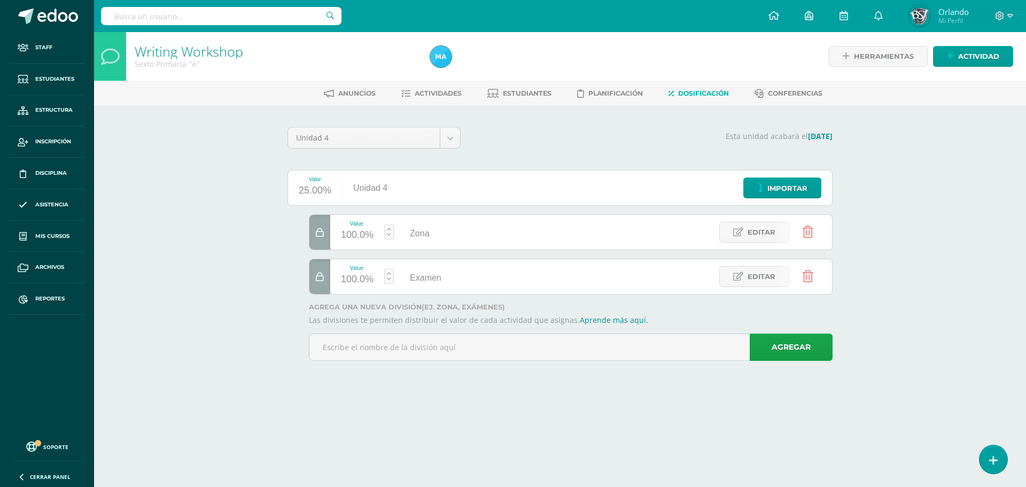
click at [313, 233] on div at bounding box center [320, 232] width 21 height 35
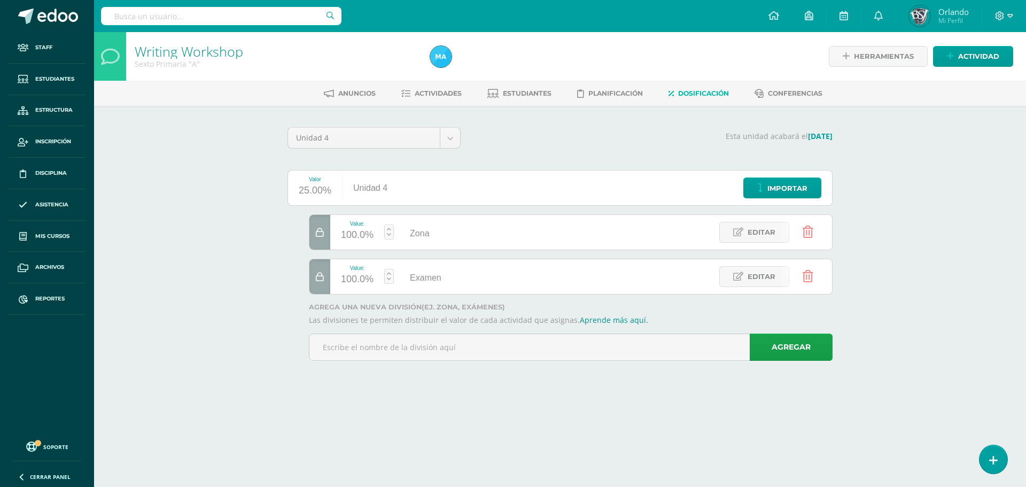
click at [313, 233] on div at bounding box center [320, 232] width 21 height 35
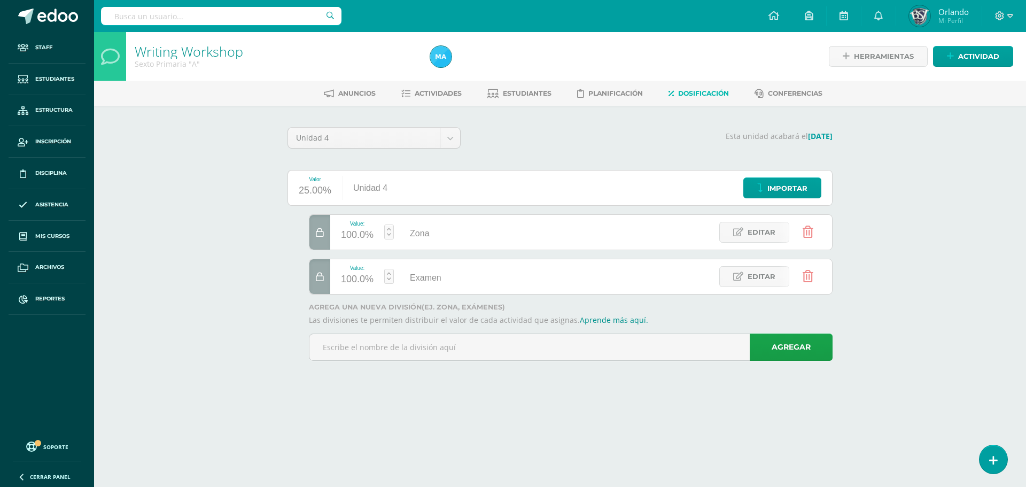
click at [313, 233] on div at bounding box center [320, 232] width 21 height 35
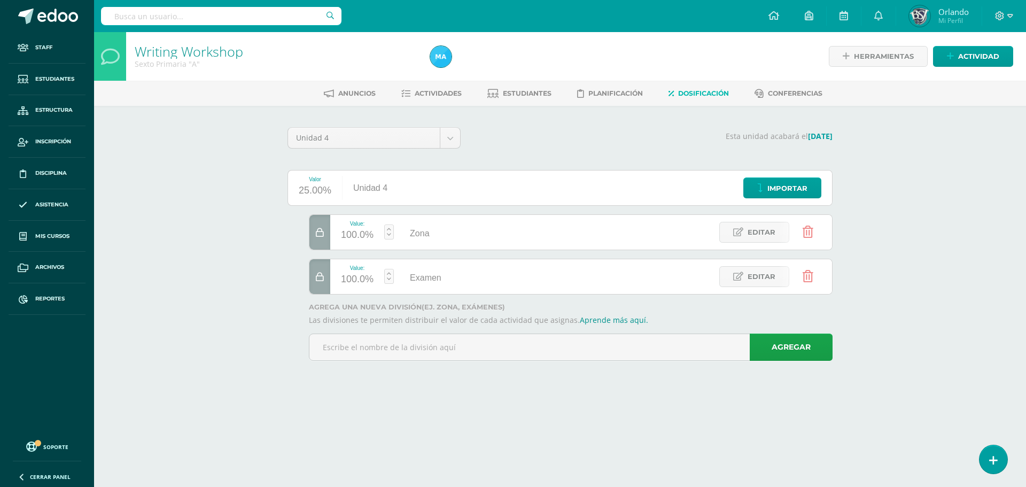
click at [313, 233] on div at bounding box center [320, 232] width 21 height 35
click at [439, 95] on span "Actividades" at bounding box center [438, 93] width 47 height 8
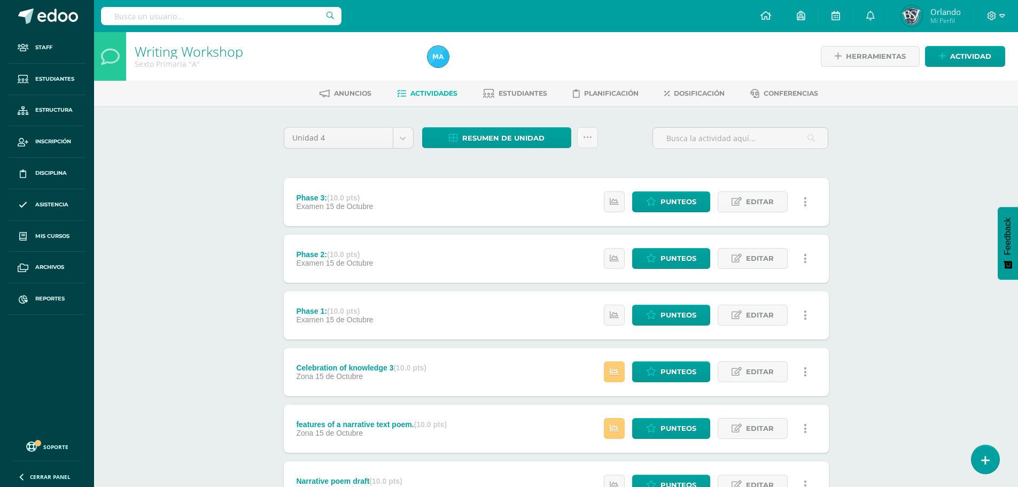
click at [808, 202] on link at bounding box center [805, 201] width 21 height 21
click at [757, 257] on link "Eliminar" at bounding box center [786, 253] width 110 height 17
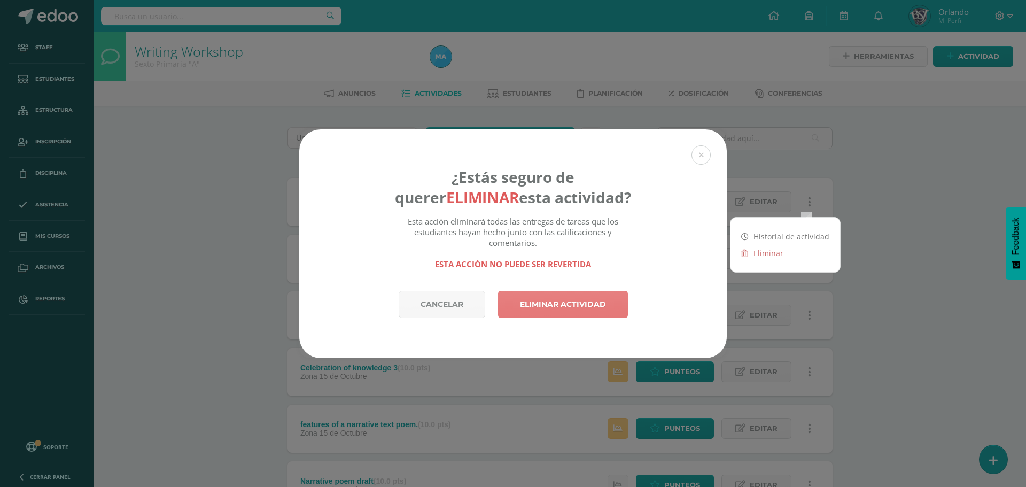
click at [593, 305] on link "Eliminar actividad" at bounding box center [563, 304] width 130 height 27
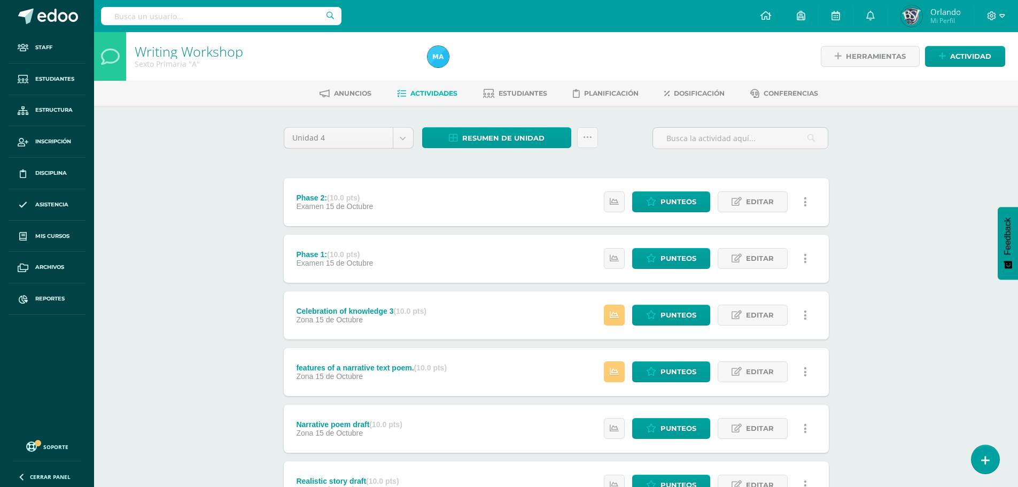
click at [805, 194] on link at bounding box center [805, 201] width 21 height 21
click at [774, 257] on link "Eliminar" at bounding box center [786, 253] width 110 height 17
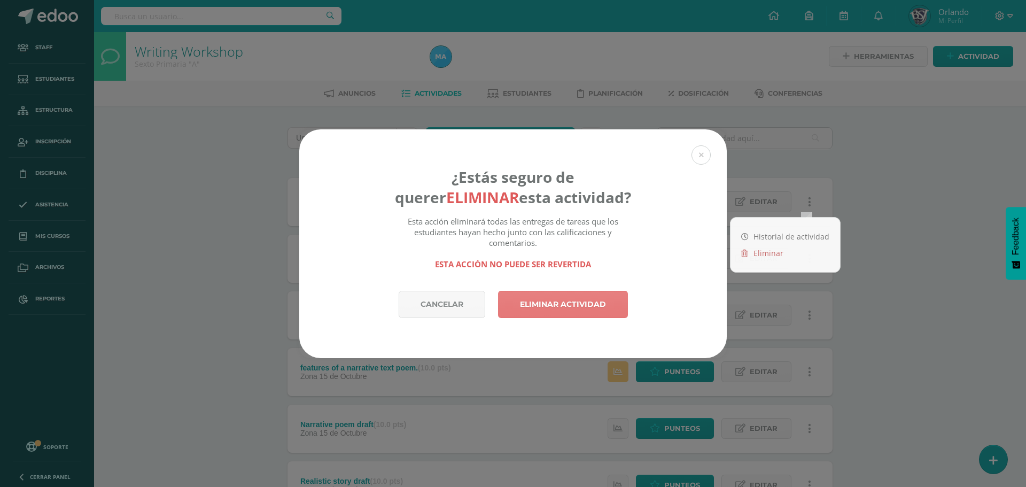
click at [553, 313] on link "Eliminar actividad" at bounding box center [563, 304] width 130 height 27
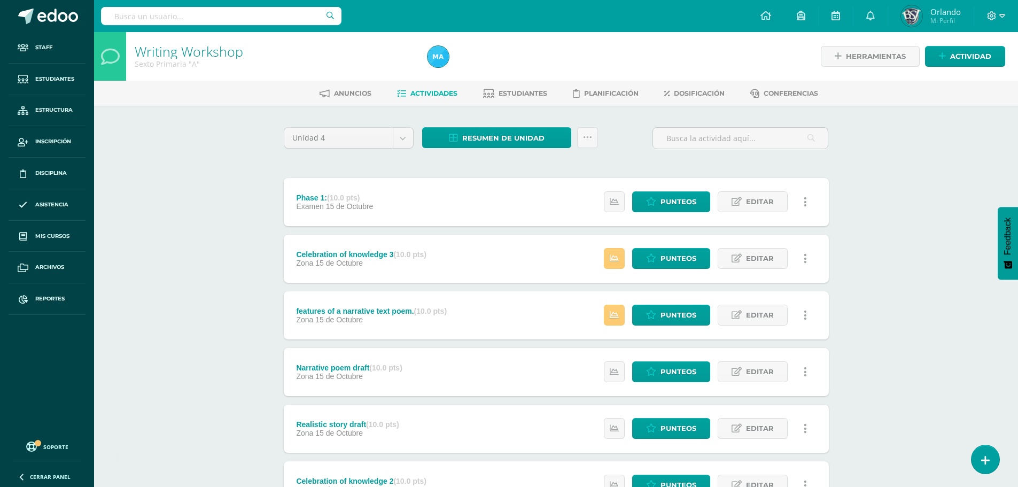
click at [807, 202] on link at bounding box center [805, 201] width 21 height 21
click at [756, 259] on link "Eliminar" at bounding box center [786, 253] width 110 height 17
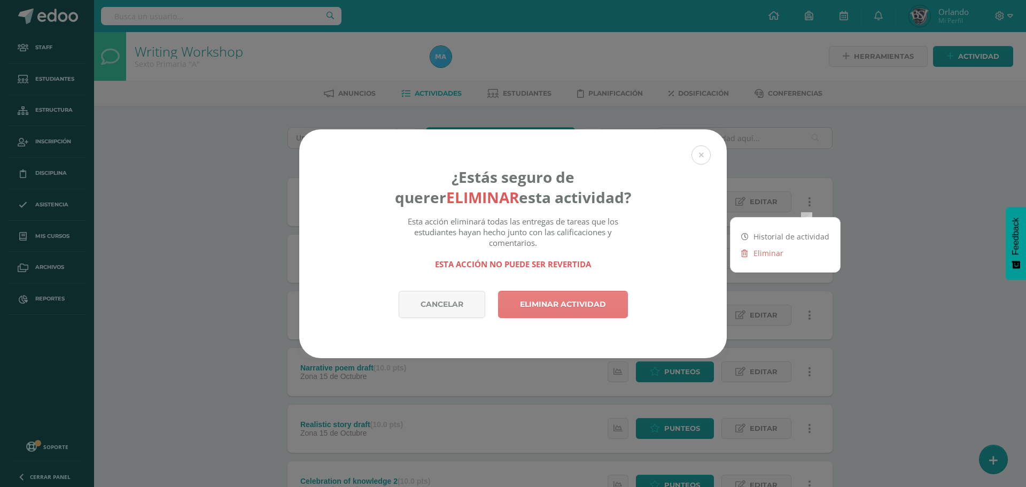
click at [592, 302] on link "Eliminar actividad" at bounding box center [563, 304] width 130 height 27
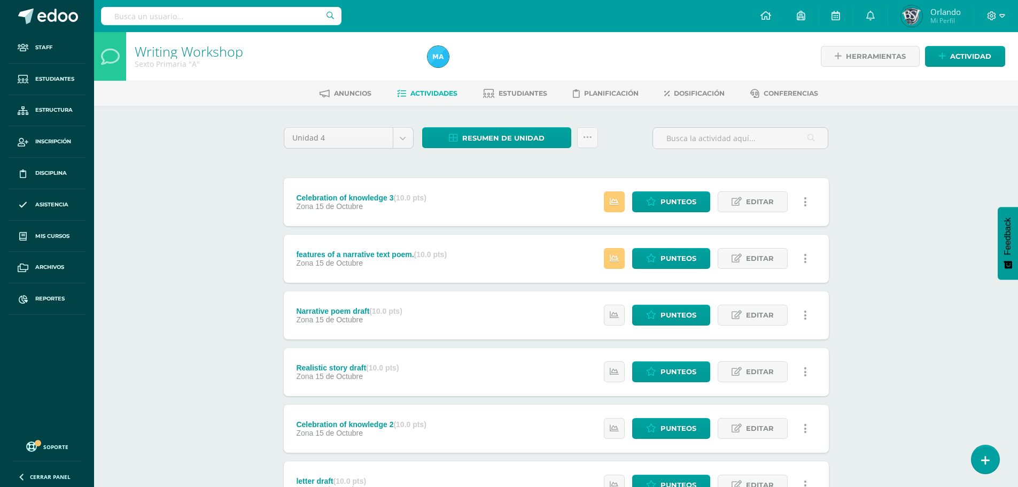
click at [806, 200] on icon at bounding box center [805, 202] width 3 height 12
click at [751, 257] on link "Eliminar" at bounding box center [786, 253] width 110 height 17
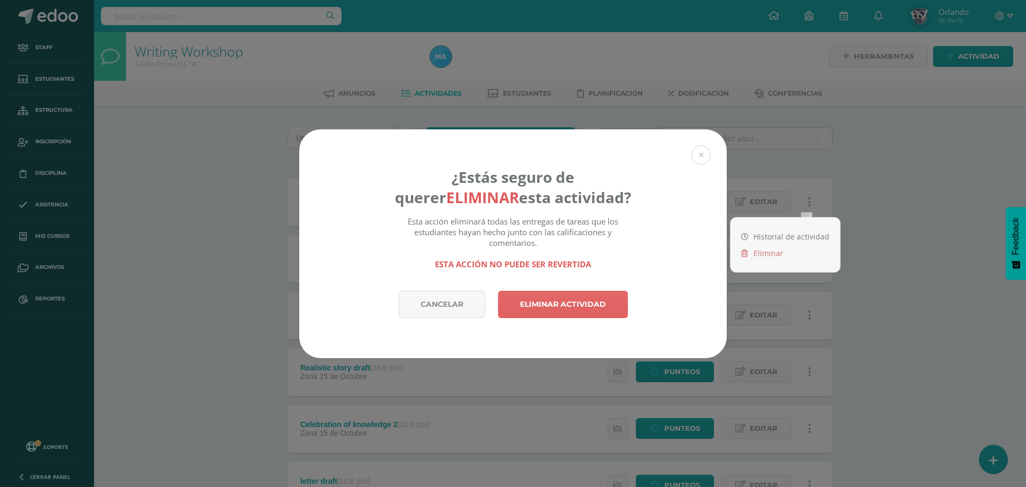
click at [622, 283] on div "¿Estás seguro de querer eliminar esta actividad? Esta acción eliminará todas la…" at bounding box center [513, 209] width 428 height 161
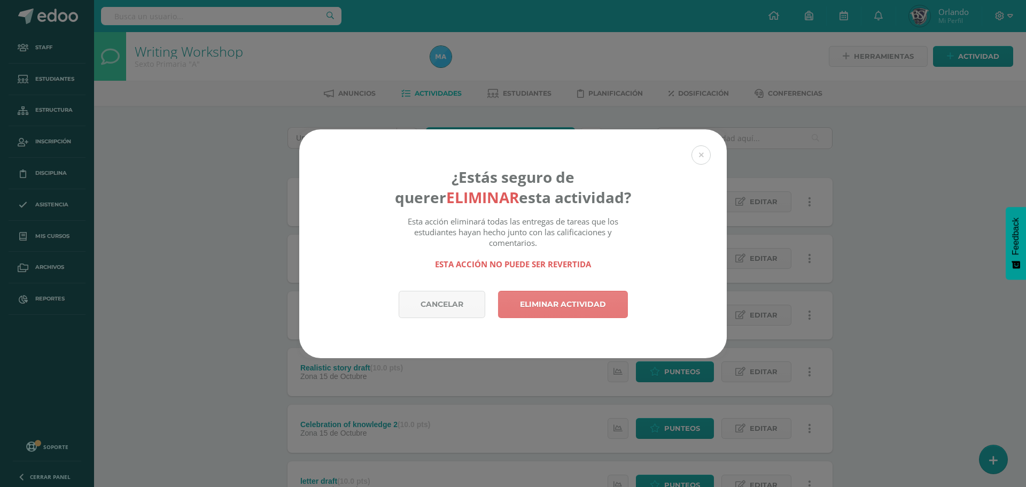
click at [608, 305] on link "Eliminar actividad" at bounding box center [563, 304] width 130 height 27
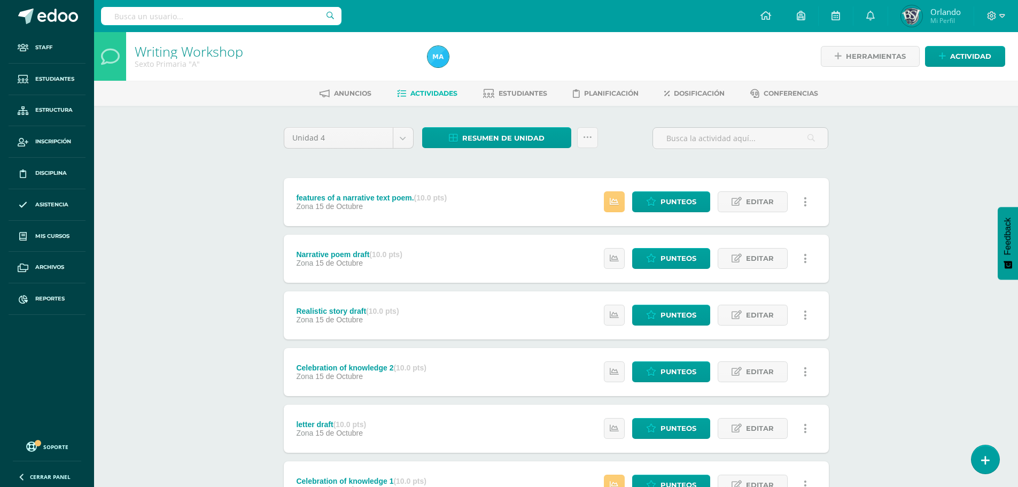
drag, startPoint x: 794, startPoint y: 195, endPoint x: 802, endPoint y: 198, distance: 8.5
click at [795, 195] on div "Estatus de Actividad: 0 Estudiantes sin calificar 0 Estudiantes con cero Media …" at bounding box center [708, 202] width 241 height 48
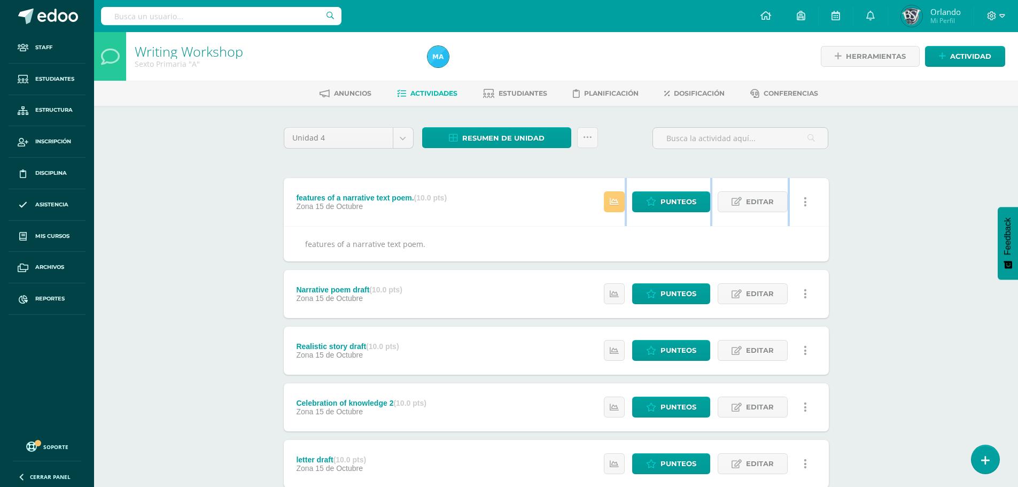
click at [807, 201] on link at bounding box center [805, 201] width 21 height 21
click at [777, 253] on link "Eliminar" at bounding box center [786, 253] width 110 height 17
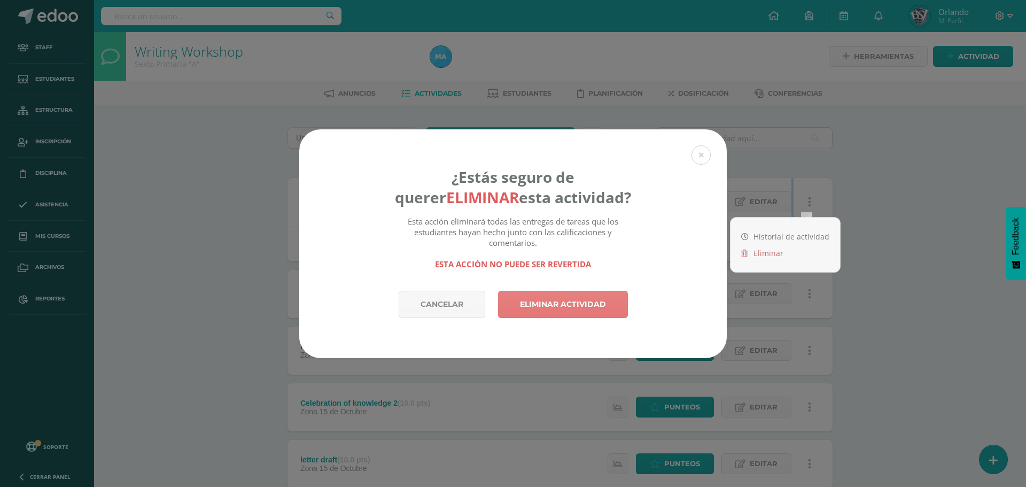
click at [599, 304] on link "Eliminar actividad" at bounding box center [563, 304] width 130 height 27
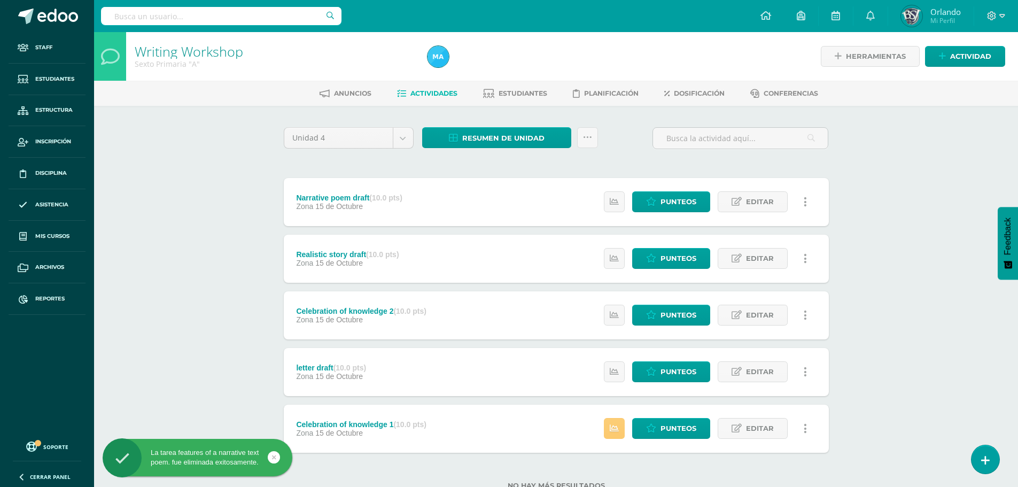
click at [807, 200] on link at bounding box center [805, 201] width 21 height 21
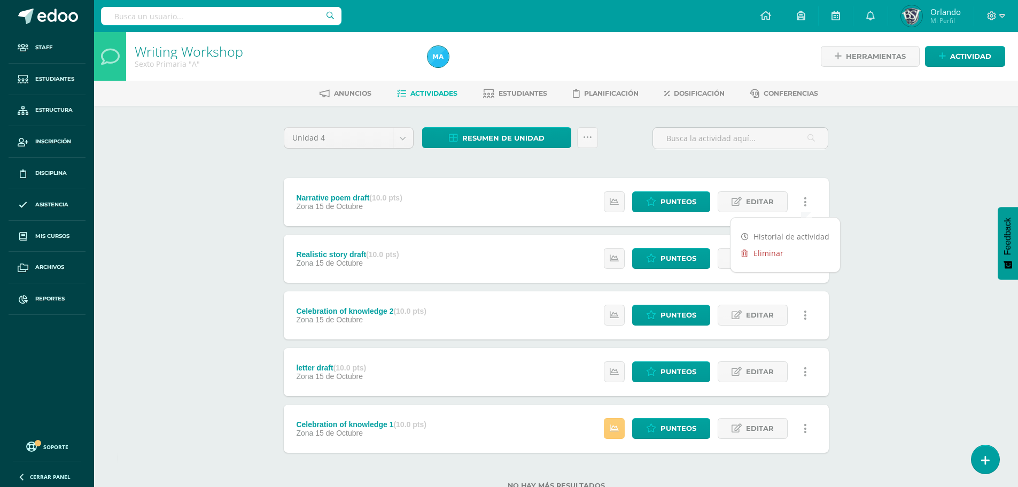
click at [745, 255] on icon at bounding box center [744, 253] width 6 height 7
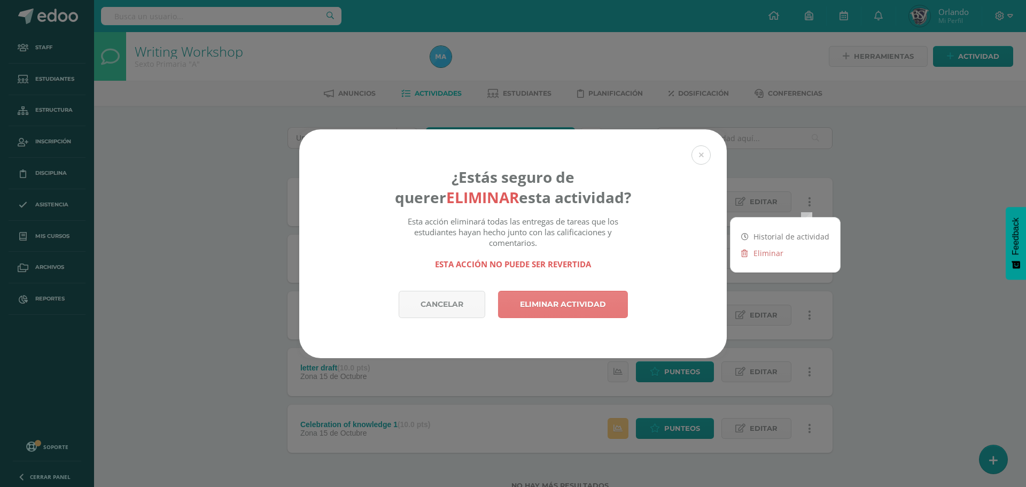
click at [578, 312] on link "Eliminar actividad" at bounding box center [563, 304] width 130 height 27
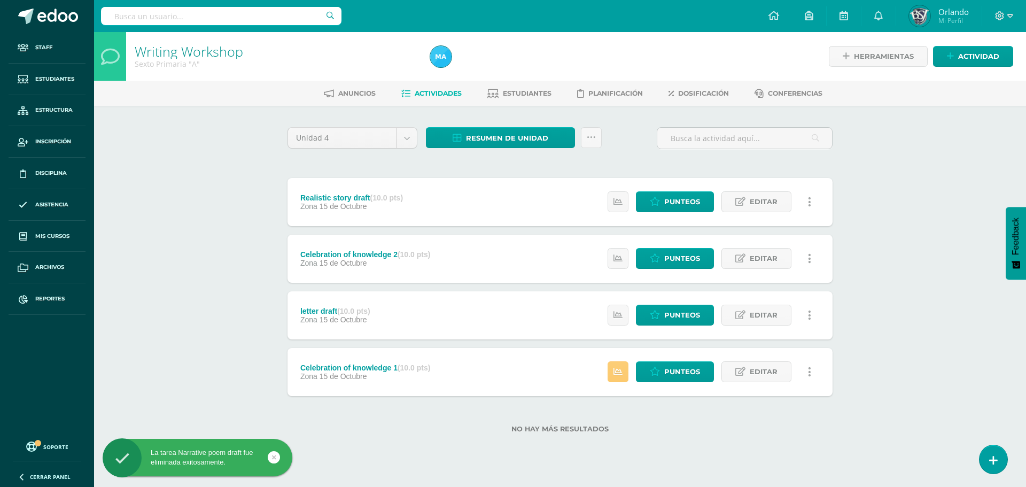
click at [812, 206] on link at bounding box center [809, 201] width 21 height 21
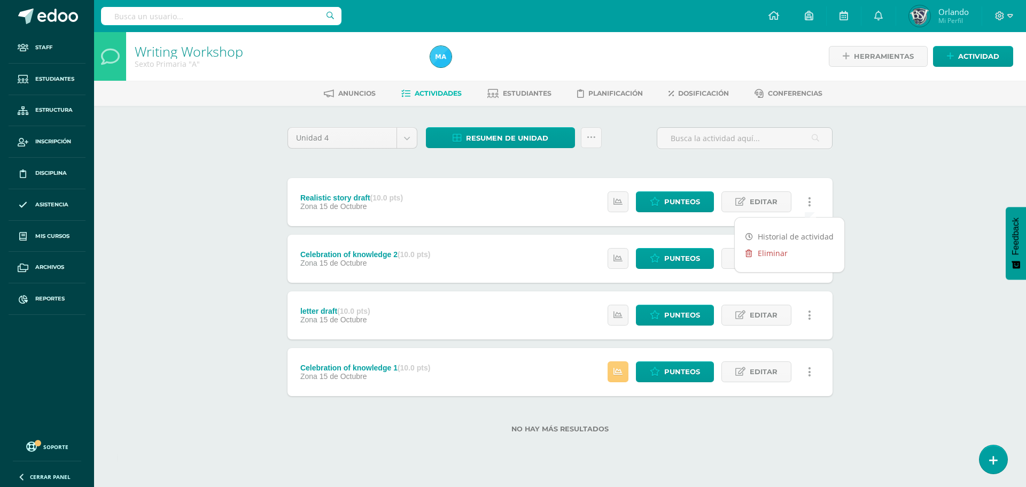
click at [779, 256] on link "Eliminar" at bounding box center [790, 253] width 110 height 17
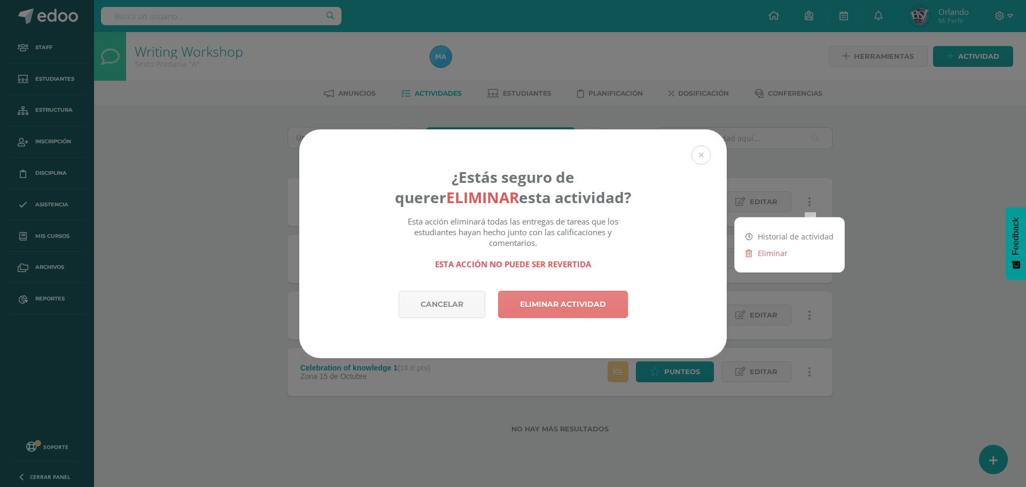
click at [553, 311] on link "Eliminar actividad" at bounding box center [563, 304] width 130 height 27
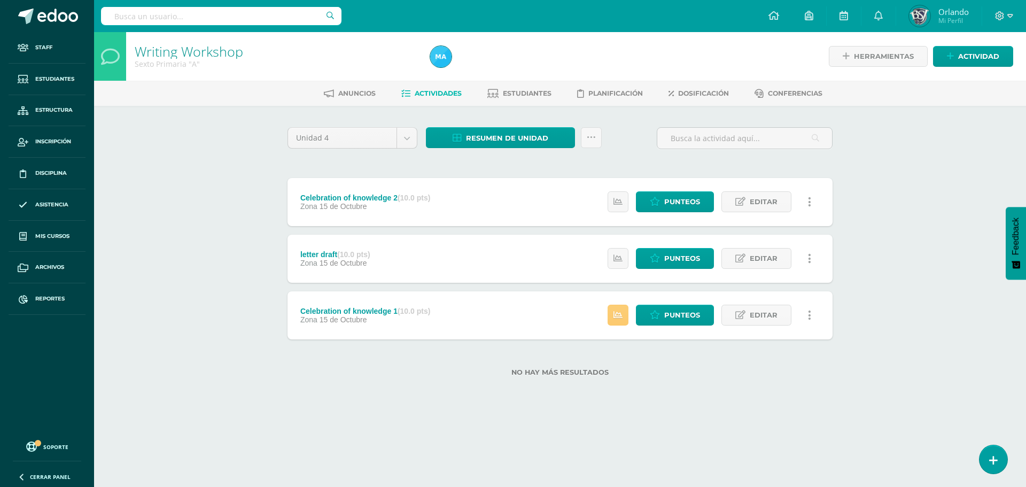
click at [816, 204] on link at bounding box center [809, 201] width 21 height 21
click at [770, 251] on link "Eliminar" at bounding box center [790, 253] width 110 height 17
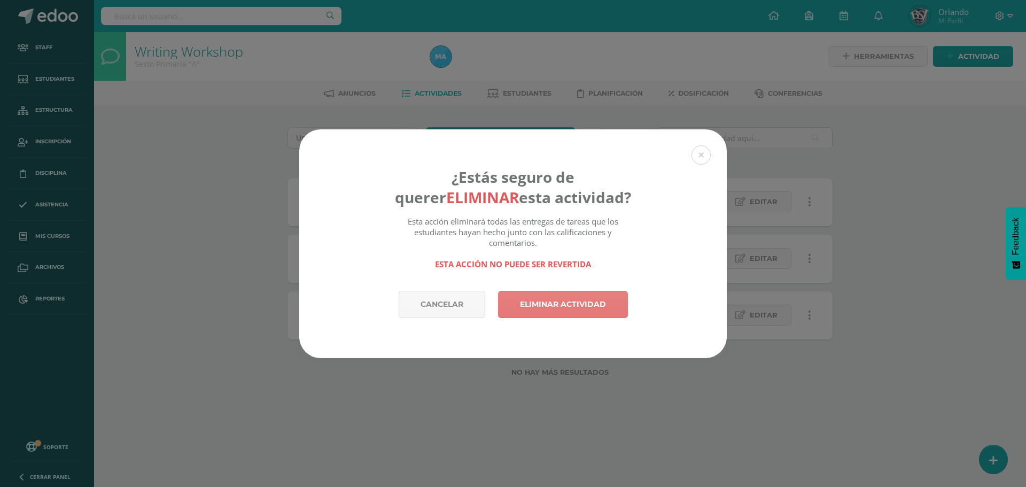
click at [625, 307] on link "Eliminar actividad" at bounding box center [563, 304] width 130 height 27
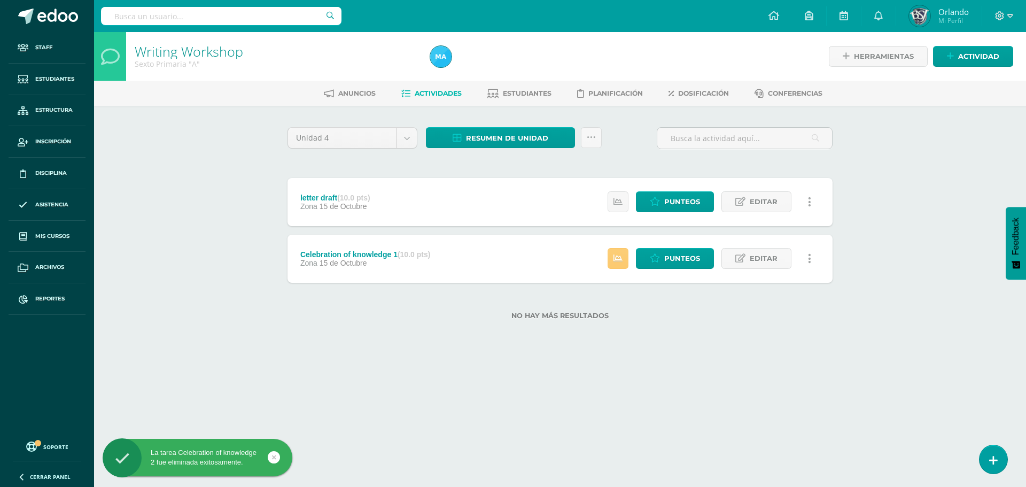
click at [811, 201] on link at bounding box center [809, 201] width 21 height 21
click at [762, 251] on link "Eliminar" at bounding box center [790, 253] width 110 height 17
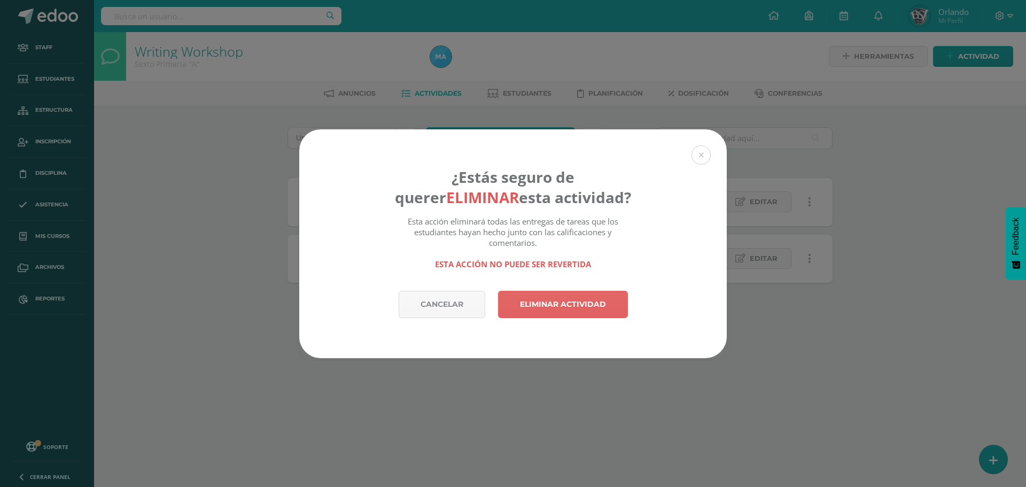
click at [614, 282] on div "¿Estás seguro de querer eliminar esta actividad? Esta acción eliminará todas la…" at bounding box center [513, 209] width 428 height 161
click at [606, 304] on link "Eliminar actividad" at bounding box center [563, 304] width 130 height 27
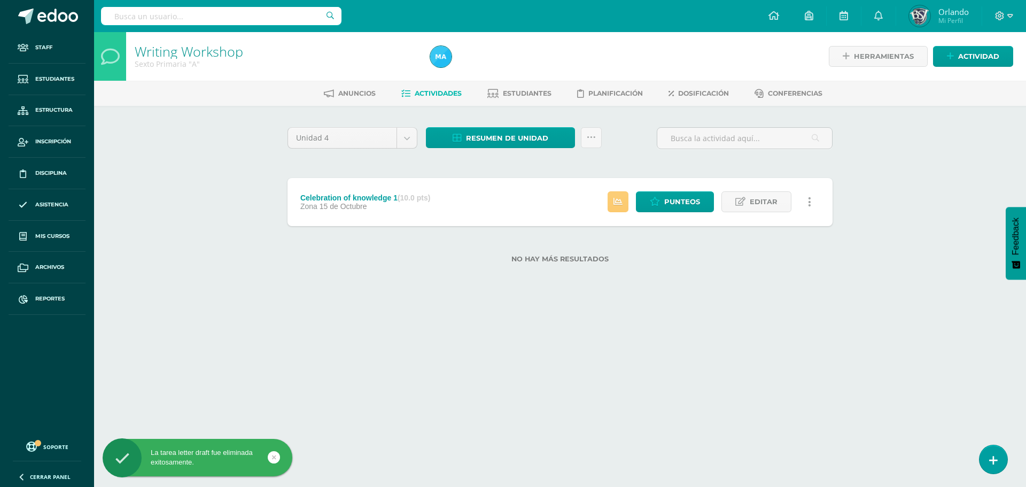
click at [807, 206] on link at bounding box center [809, 201] width 21 height 21
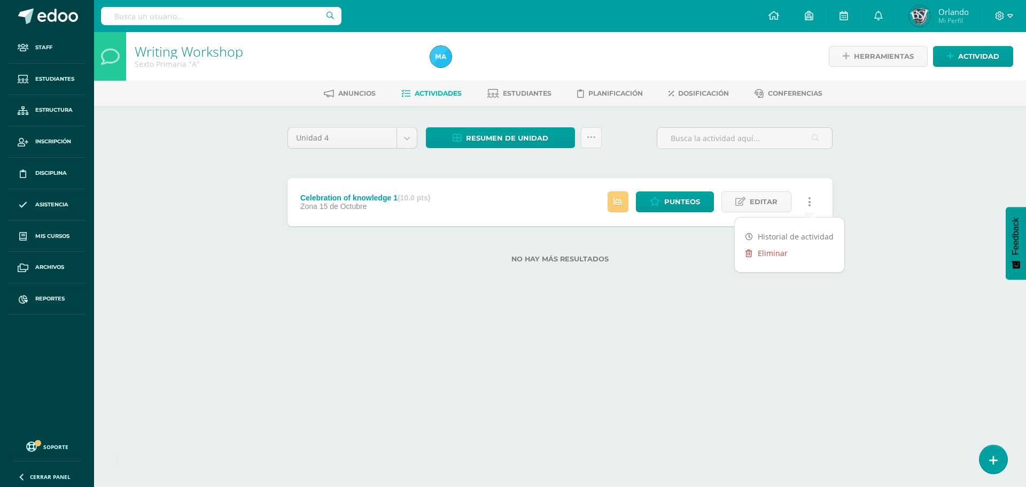
click at [744, 249] on link "Eliminar" at bounding box center [790, 253] width 110 height 17
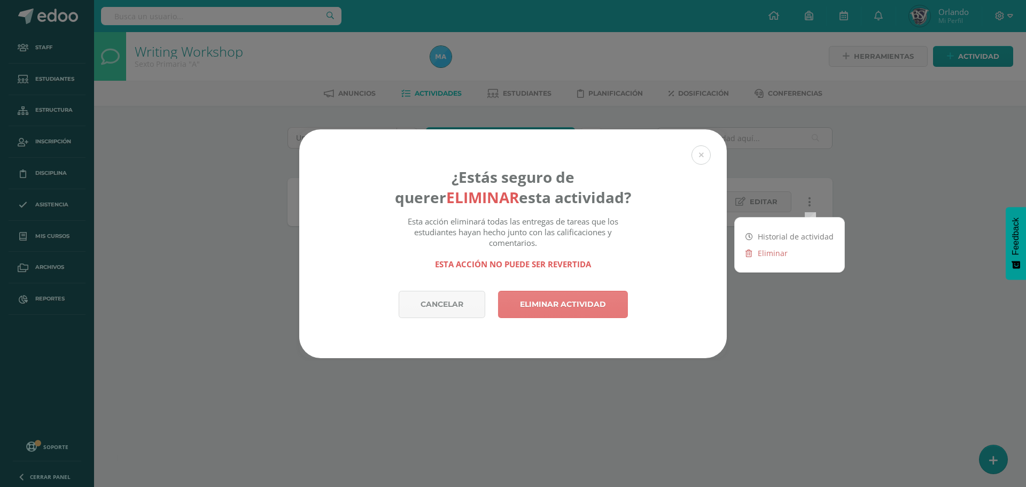
click at [584, 301] on link "Eliminar actividad" at bounding box center [563, 304] width 130 height 27
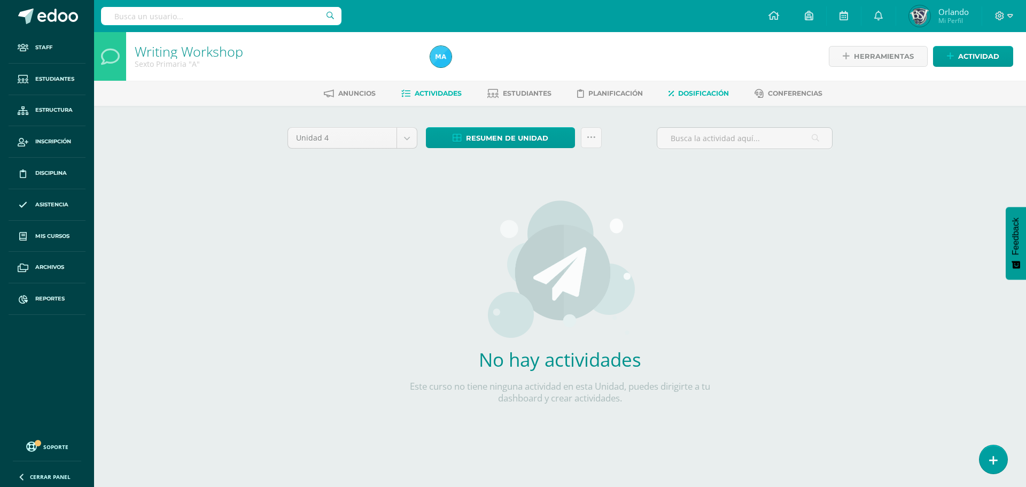
click at [680, 90] on link "Dosificación" at bounding box center [699, 93] width 60 height 17
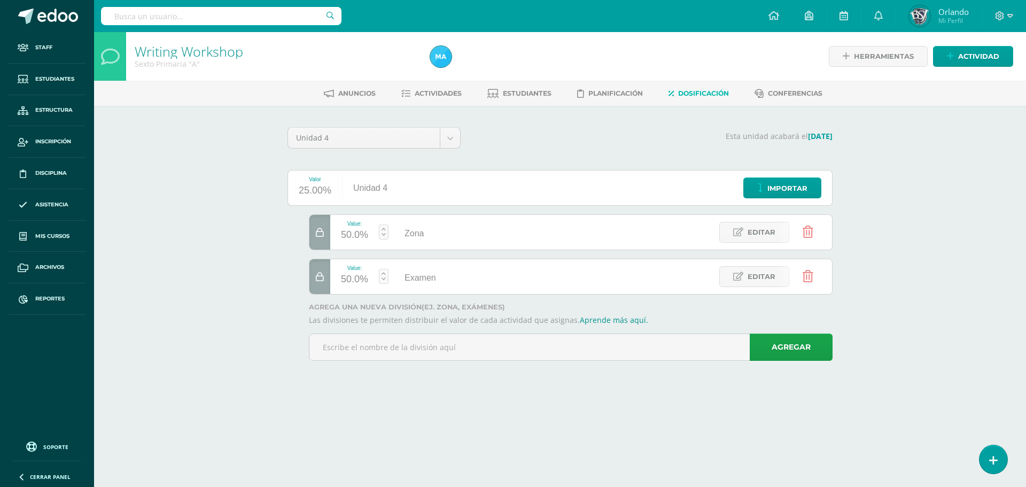
click at [817, 229] on link at bounding box center [807, 232] width 27 height 27
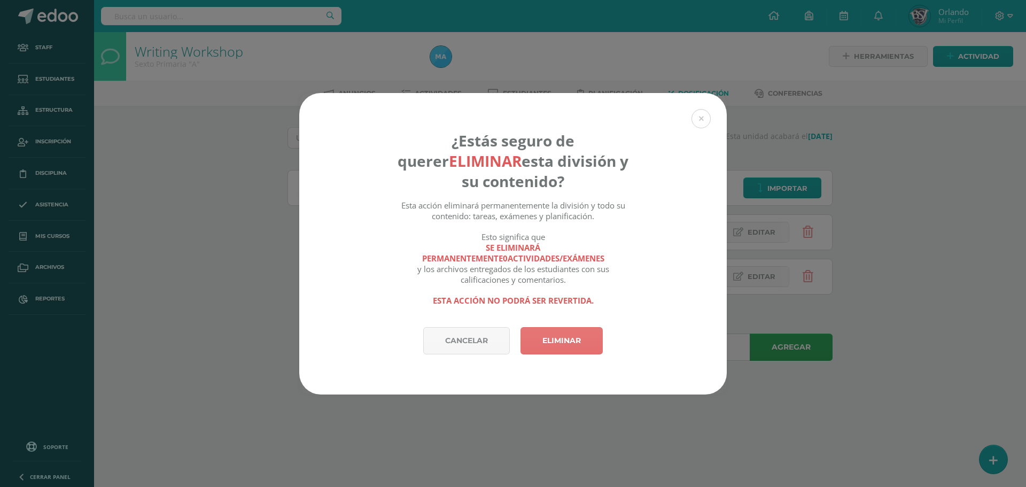
click at [569, 341] on link "Eliminar" at bounding box center [562, 340] width 82 height 27
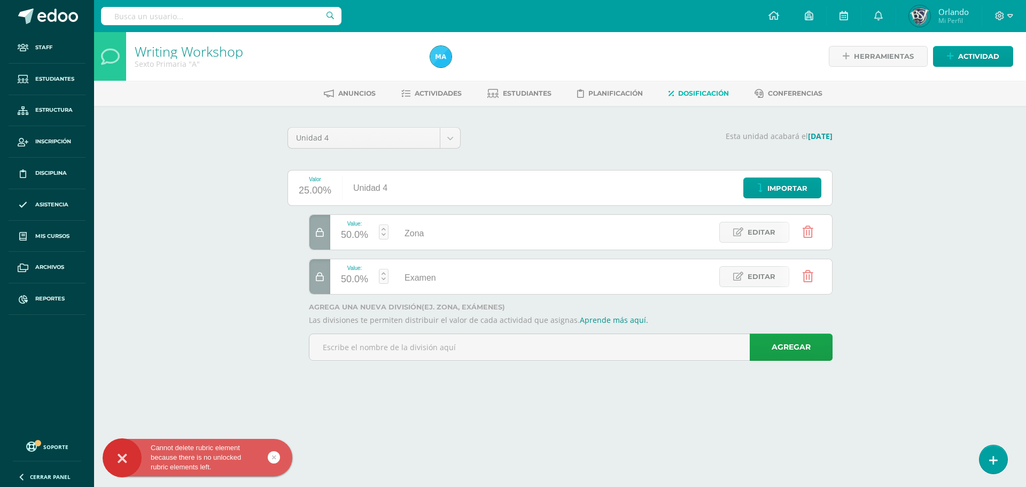
click at [315, 244] on div at bounding box center [320, 232] width 21 height 35
click at [805, 225] on link at bounding box center [807, 232] width 27 height 27
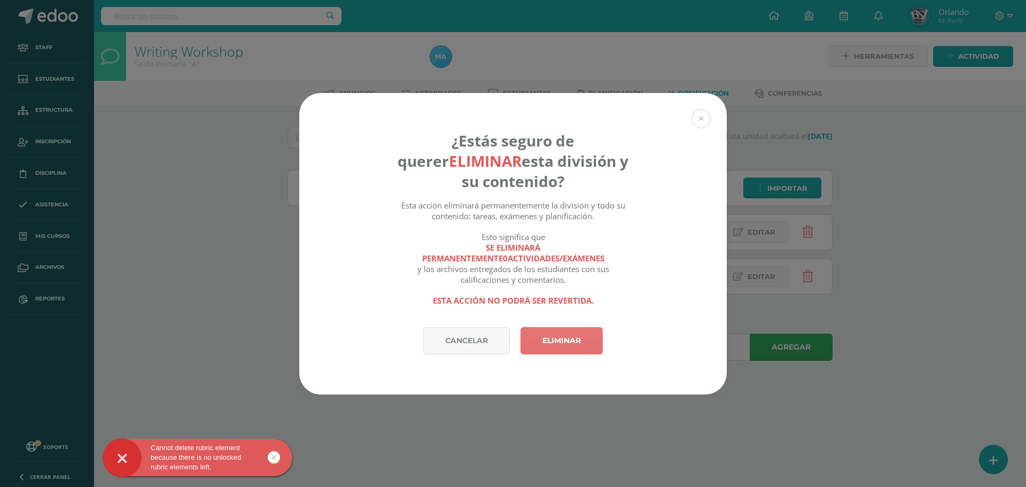
click at [571, 330] on link "Eliminar" at bounding box center [562, 340] width 82 height 27
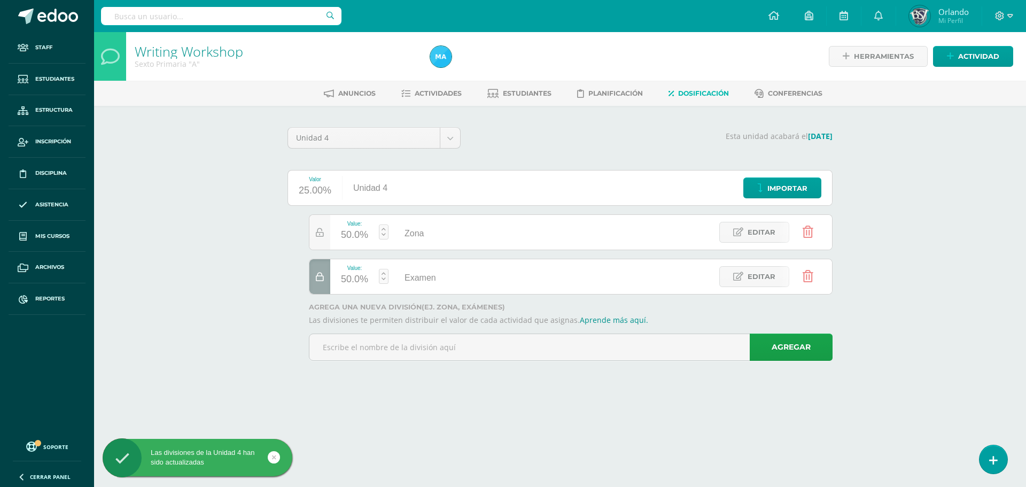
click at [316, 281] on div at bounding box center [320, 276] width 21 height 35
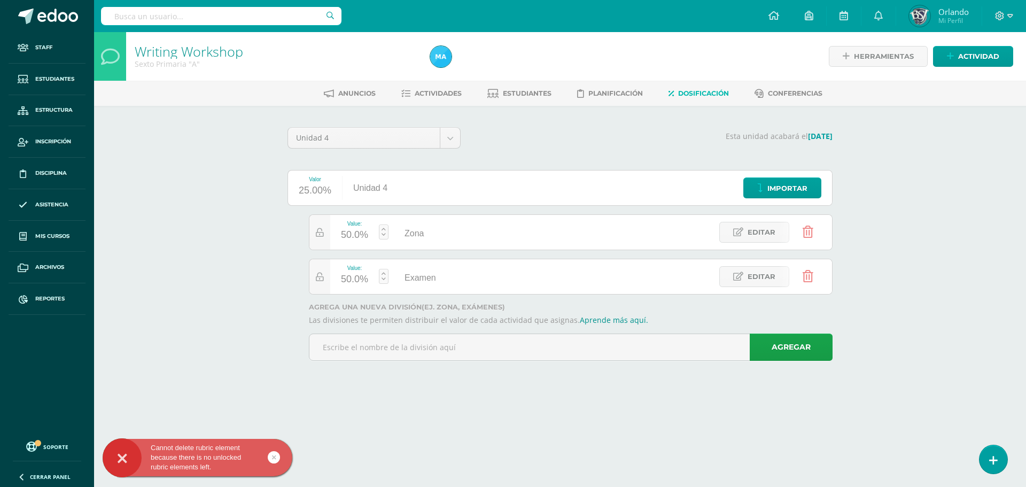
click at [804, 235] on icon at bounding box center [808, 232] width 11 height 12
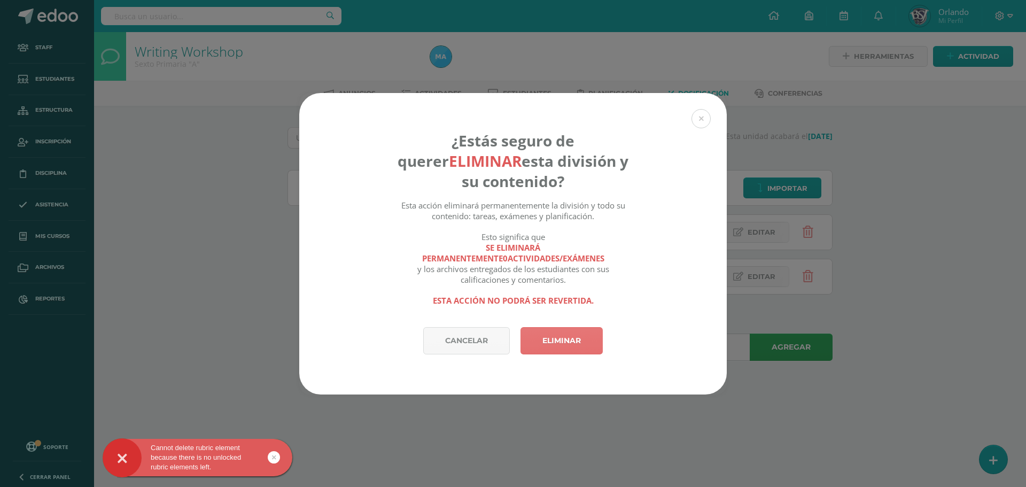
click at [584, 334] on link "Eliminar" at bounding box center [562, 340] width 82 height 27
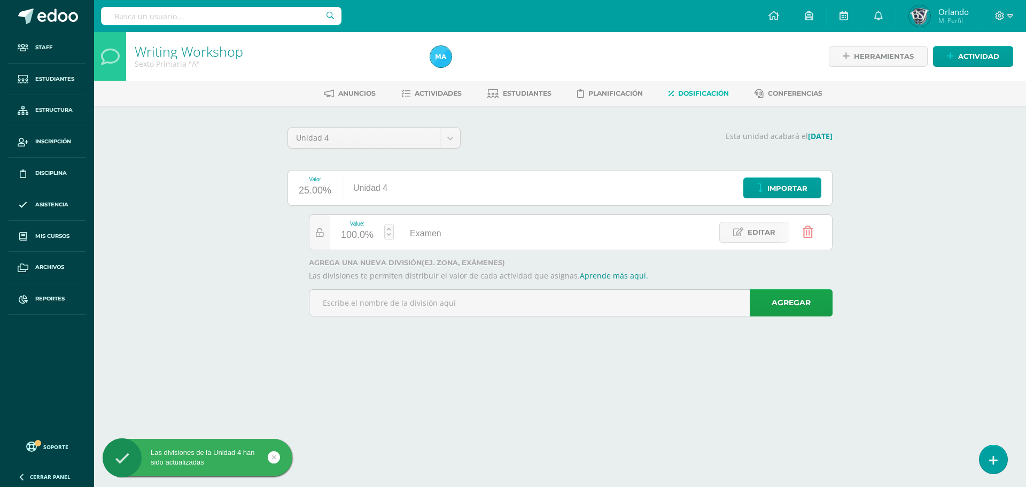
click at [805, 232] on icon at bounding box center [808, 232] width 11 height 12
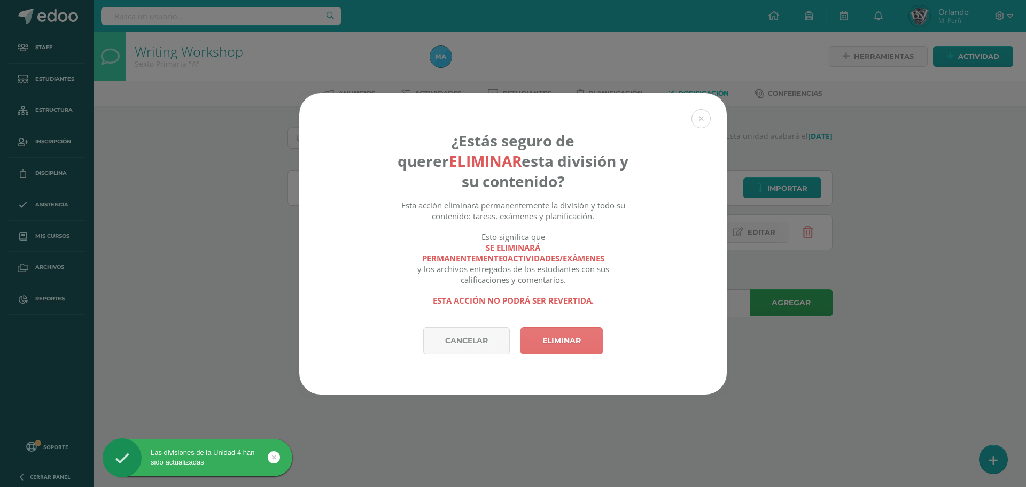
click at [566, 337] on link "Eliminar" at bounding box center [562, 340] width 82 height 27
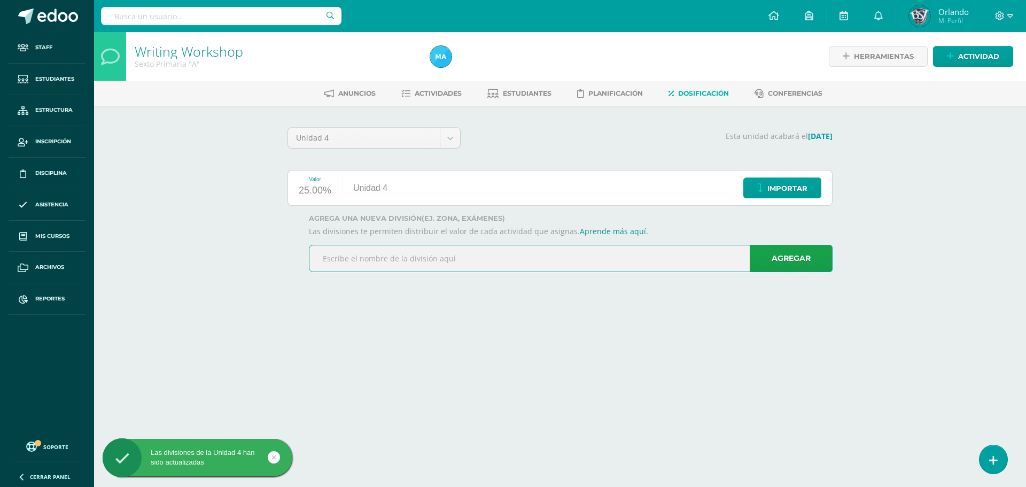
click at [425, 260] on input "text" at bounding box center [571, 258] width 523 height 26
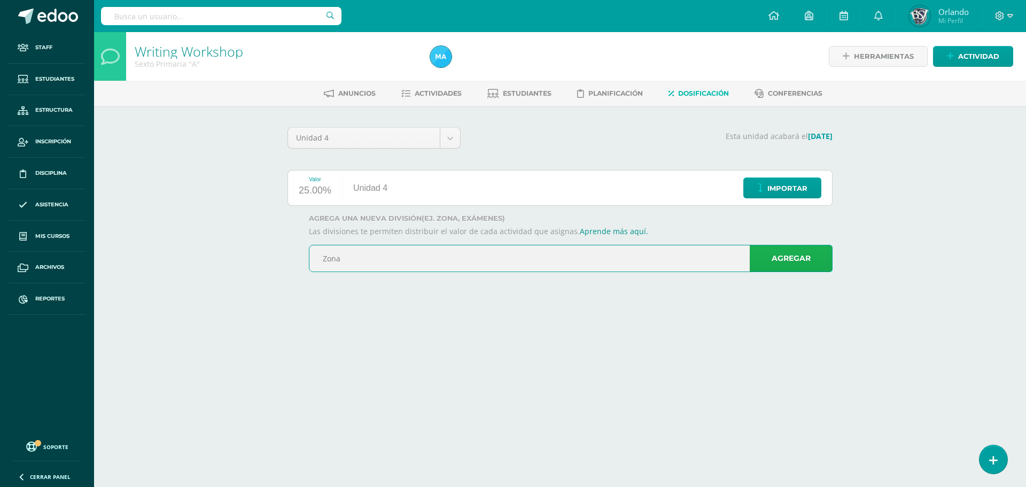
type input "Zona"
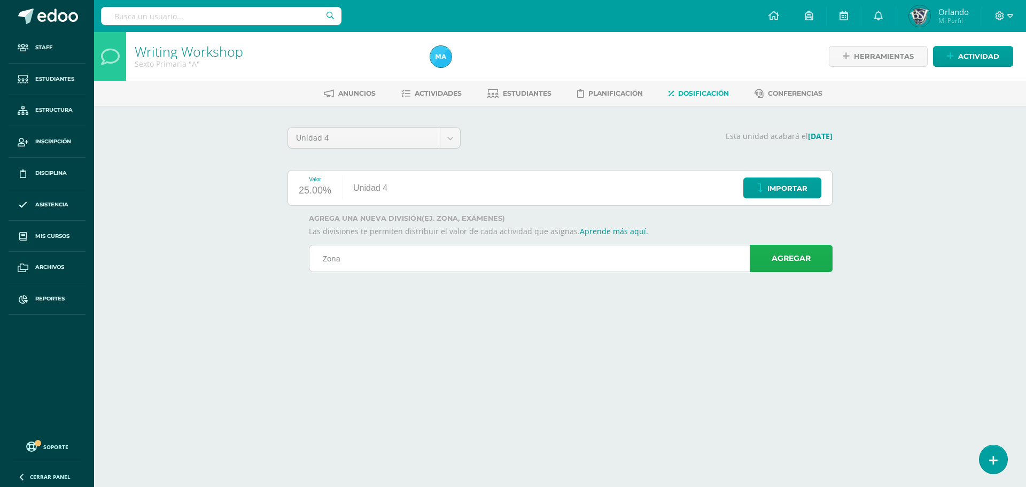
click at [773, 267] on link "Agregar" at bounding box center [791, 258] width 83 height 27
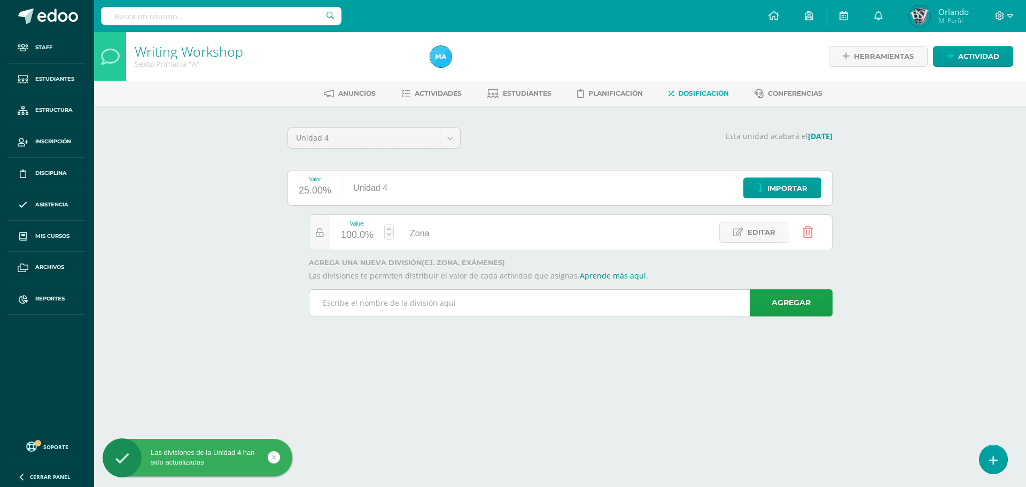
click at [415, 308] on input "text" at bounding box center [571, 303] width 523 height 26
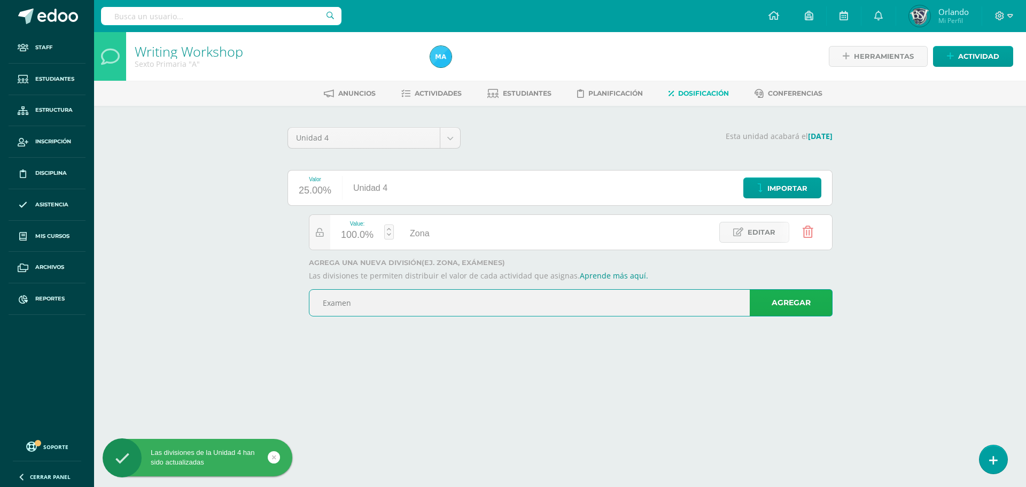
type input "Examen"
click at [798, 298] on link "Agregar" at bounding box center [791, 302] width 83 height 27
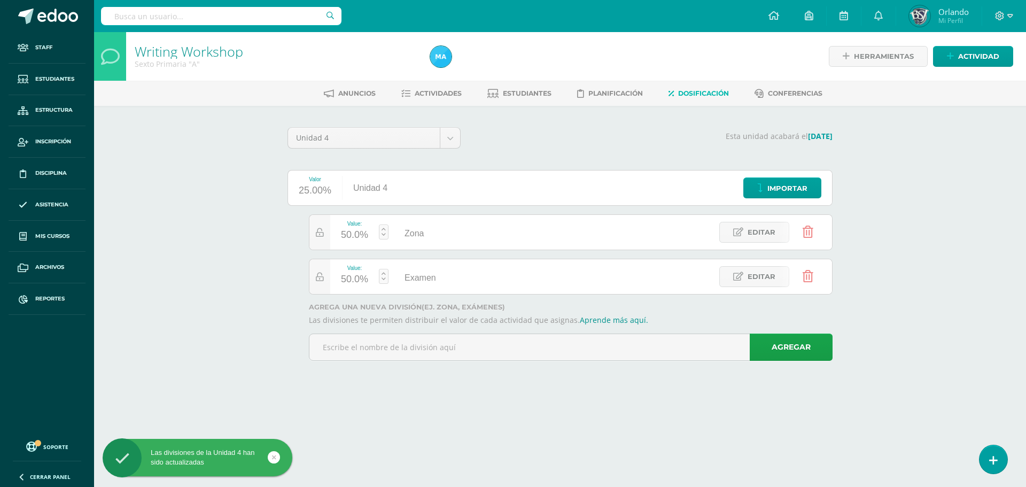
click at [351, 235] on div "50.0%" at bounding box center [354, 235] width 27 height 17
type input "70"
click at [419, 91] on span "Actividades" at bounding box center [438, 93] width 47 height 8
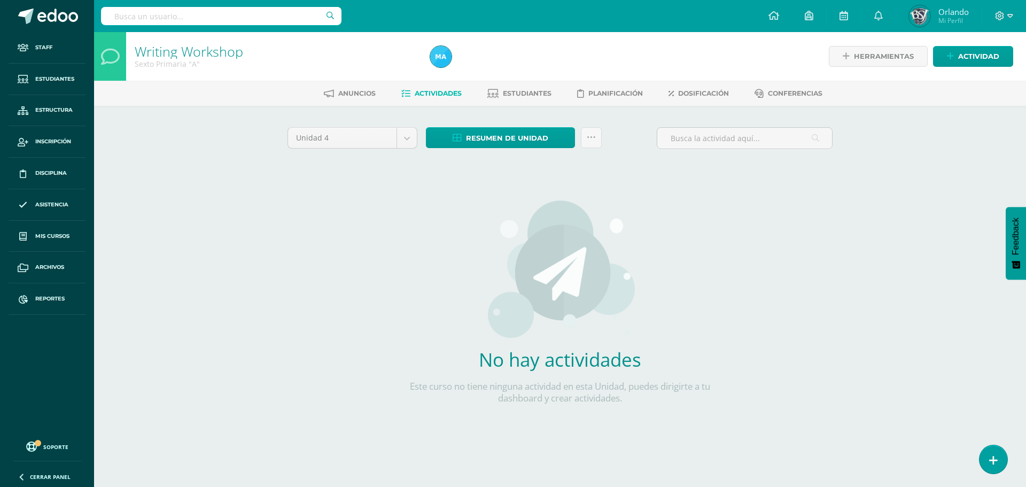
click at [578, 130] on div "Resumen de unidad Descargar como HTML Descargar como PDF Descargar como XLS Sub…" at bounding box center [514, 137] width 176 height 21
click at [586, 134] on link at bounding box center [591, 137] width 21 height 21
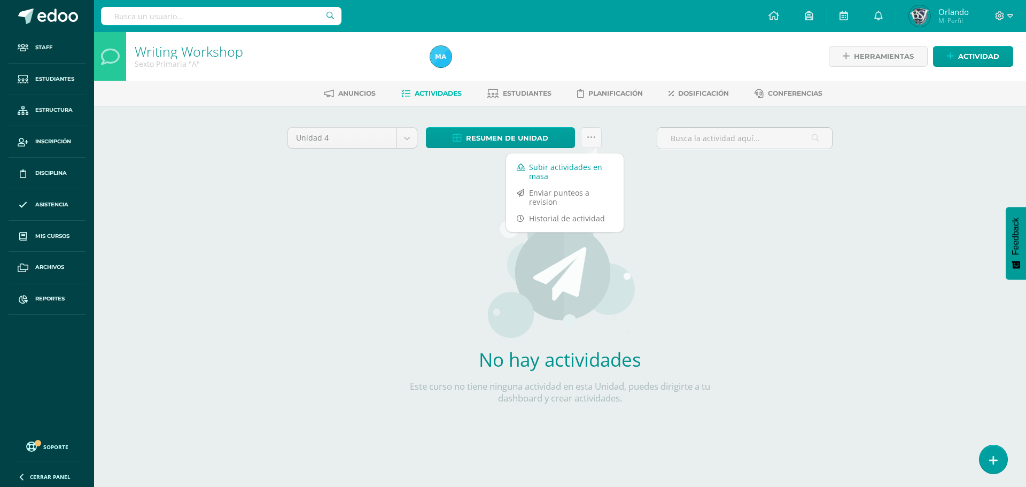
click at [554, 171] on link "Subir actividades en masa" at bounding box center [565, 172] width 118 height 26
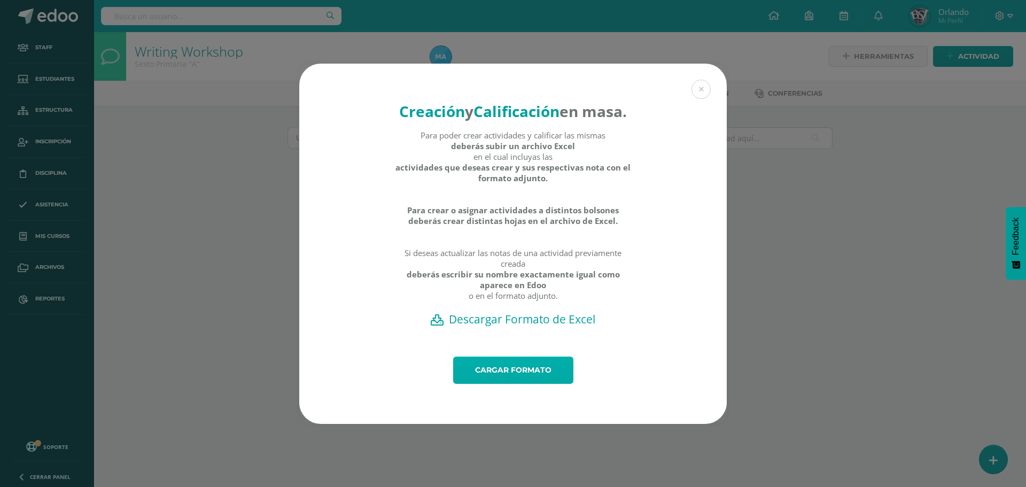
click at [522, 373] on link "Cargar formato" at bounding box center [513, 370] width 120 height 27
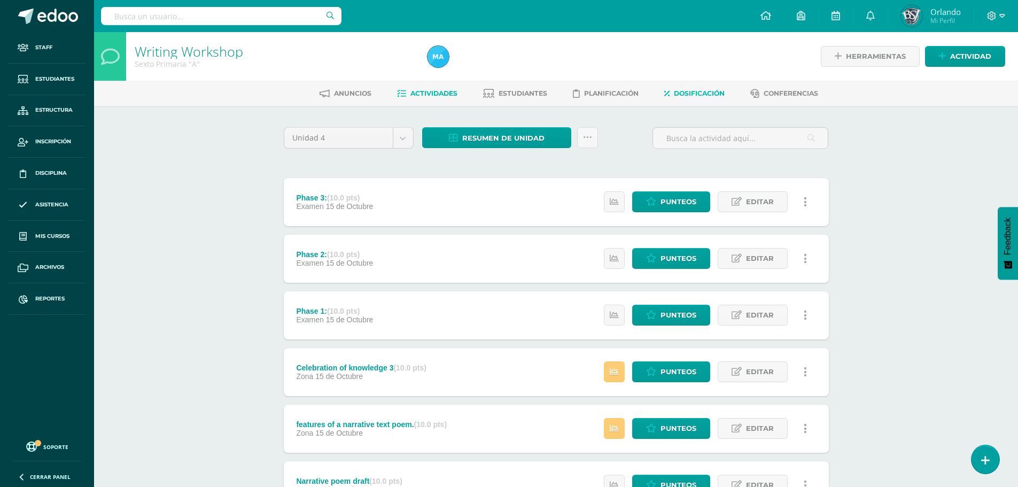
click at [670, 94] on icon at bounding box center [667, 93] width 5 height 9
